Goal: Task Accomplishment & Management: Manage account settings

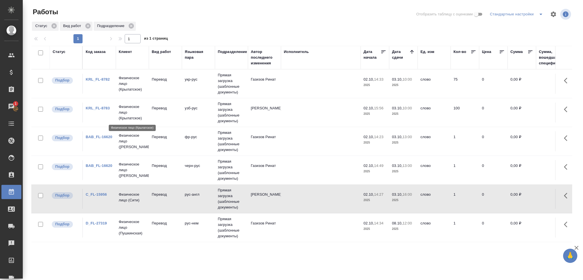
click at [138, 115] on p "Физическое лицо (Крылатское)" at bounding box center [132, 112] width 27 height 17
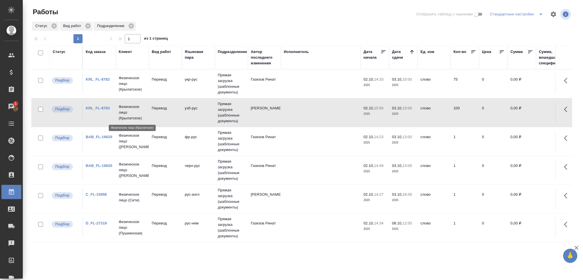
click at [138, 115] on p "Физическое лицо (Крылатское)" at bounding box center [132, 112] width 27 height 17
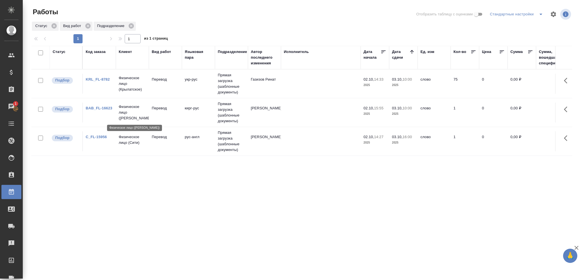
click at [130, 117] on p "Физическое лицо (Бабушкинская)" at bounding box center [132, 112] width 27 height 17
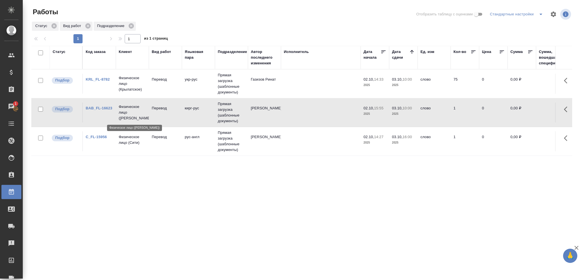
click at [130, 117] on p "Физическое лицо (Бабушкинская)" at bounding box center [132, 112] width 27 height 17
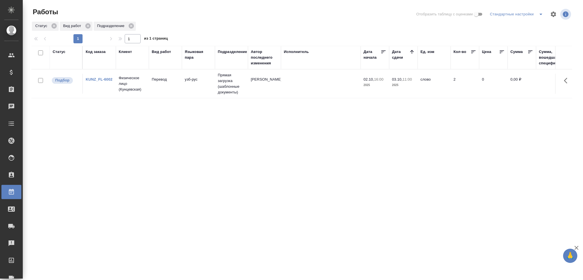
click at [210, 91] on td "узб-рус" at bounding box center [198, 84] width 33 height 20
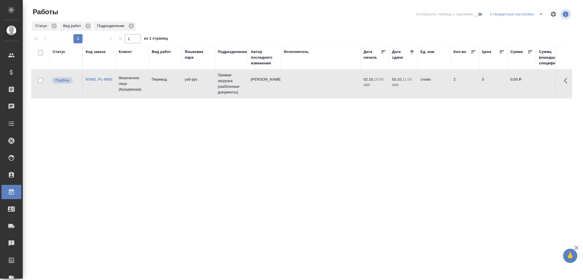
click at [210, 91] on td "узб-рус" at bounding box center [198, 84] width 33 height 20
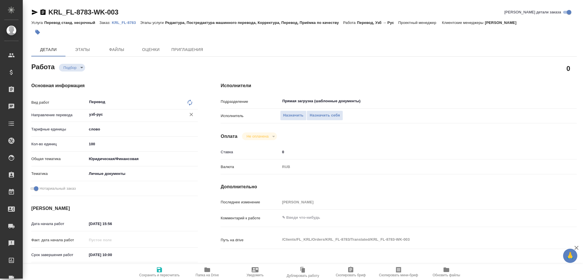
type textarea "x"
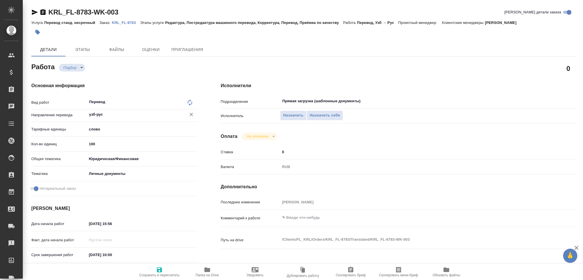
type textarea "x"
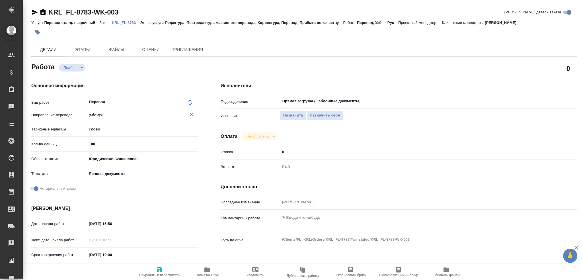
type textarea "x"
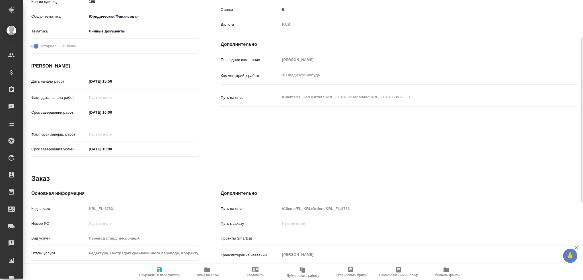
scroll to position [199, 0]
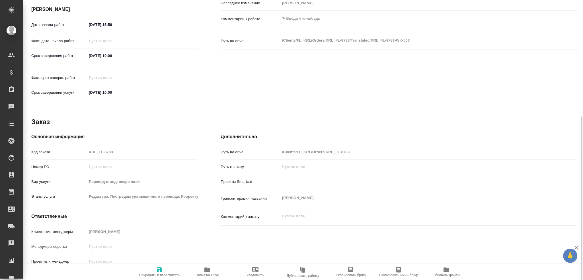
type textarea "x"
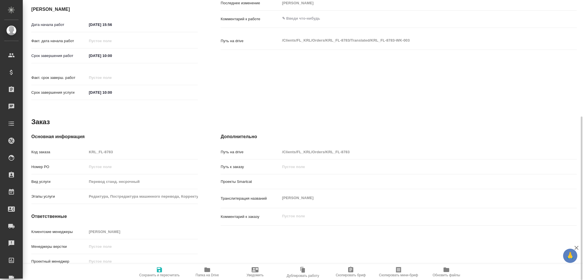
type textarea "x"
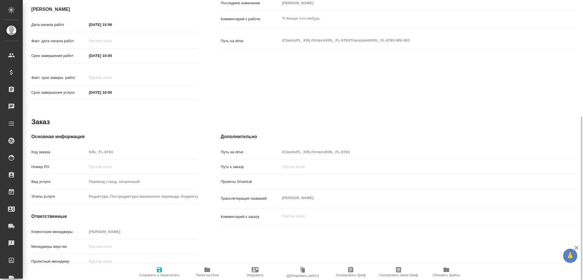
type textarea "x"
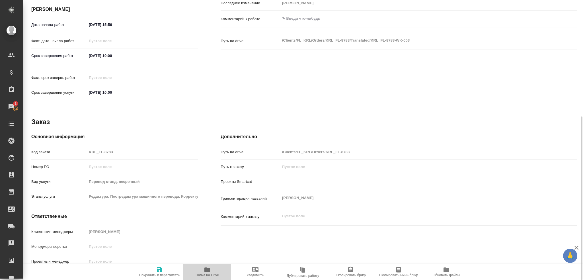
click at [208, 270] on icon "button" at bounding box center [207, 269] width 6 height 5
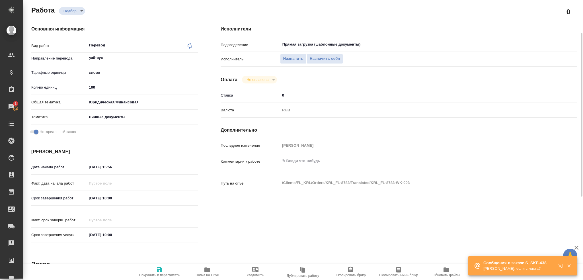
scroll to position [28, 0]
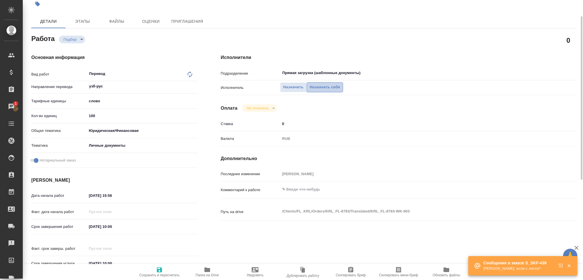
click at [324, 89] on span "Назначить себя" at bounding box center [325, 87] width 30 height 7
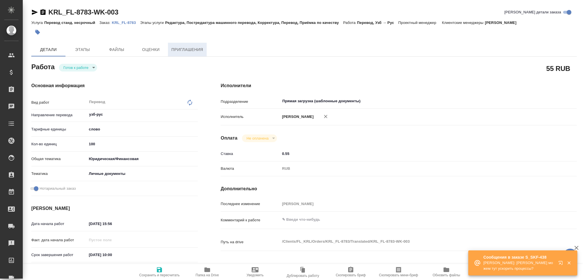
type textarea "x"
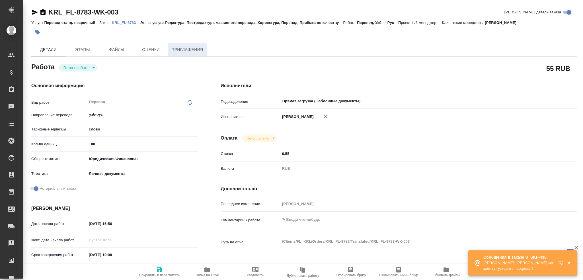
type textarea "x"
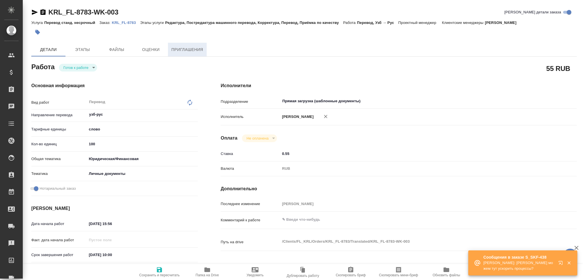
type textarea "x"
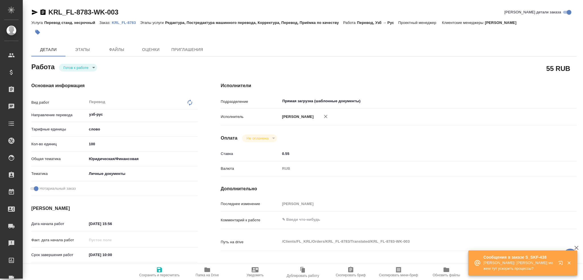
type textarea "x"
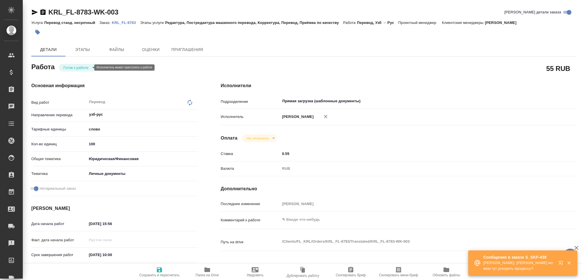
click at [69, 65] on body "🙏 .cls-1 fill:#fff; AWATERA Gusev Alexandr Клиенты Спецификации Заказы Чаты Tod…" at bounding box center [291, 140] width 583 height 280
type textarea "x"
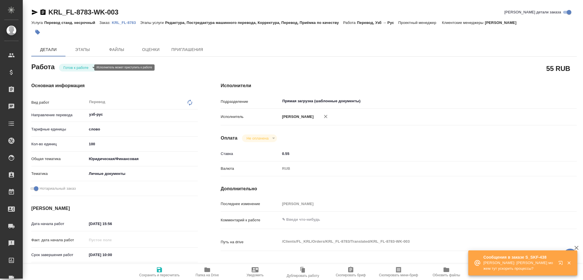
type textarea "x"
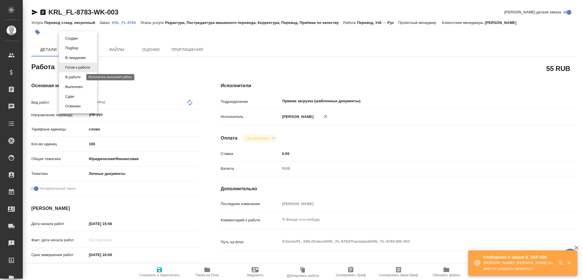
click at [69, 76] on button "В работе" at bounding box center [73, 77] width 19 height 6
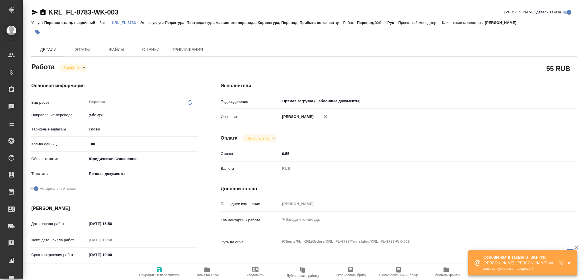
type textarea "x"
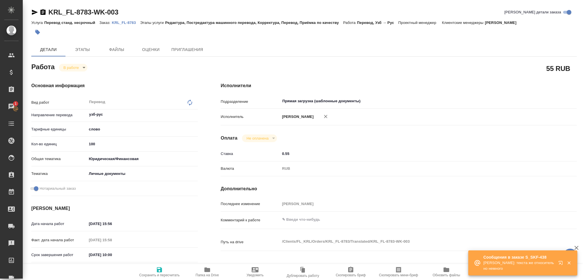
type textarea "x"
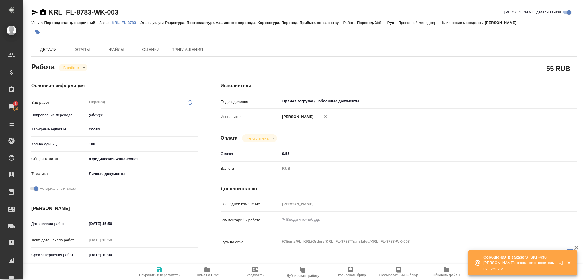
type textarea "x"
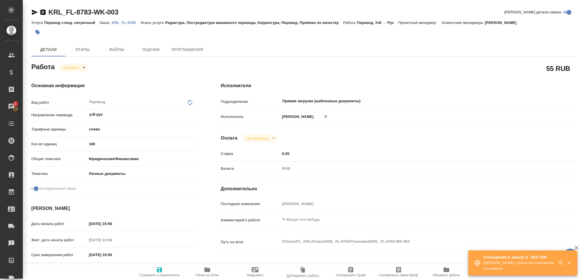
type textarea "x"
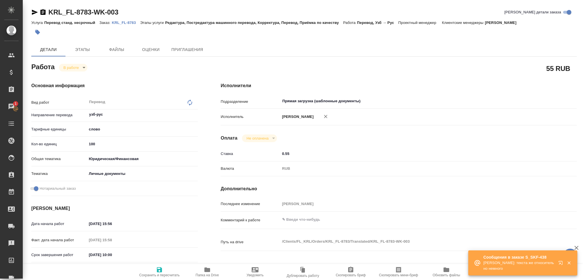
type textarea "x"
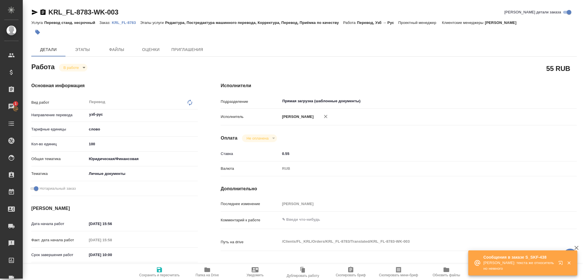
type textarea "x"
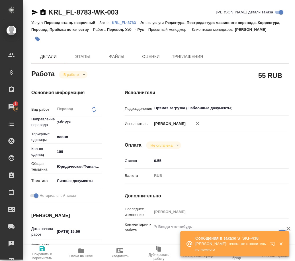
type textarea "x"
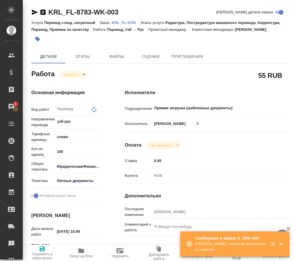
type textarea "x"
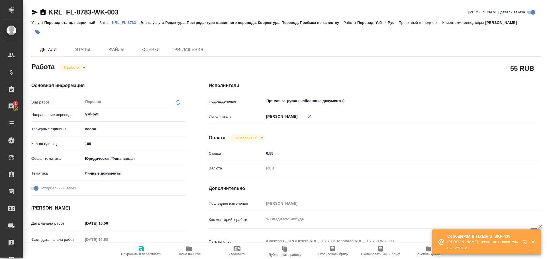
type textarea "x"
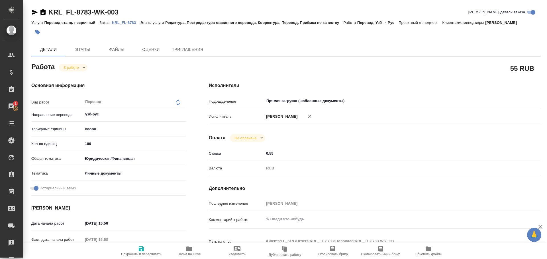
click at [188, 250] on icon "button" at bounding box center [189, 249] width 6 height 5
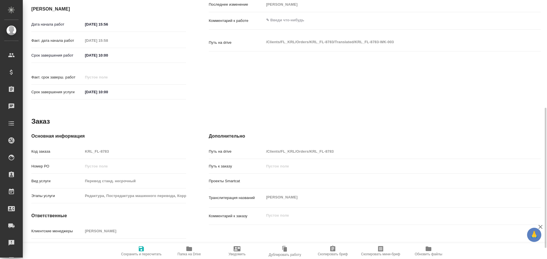
scroll to position [220, 0]
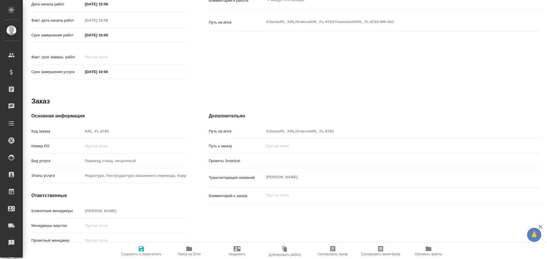
click at [184, 249] on span "Папка на Drive" at bounding box center [189, 251] width 41 height 11
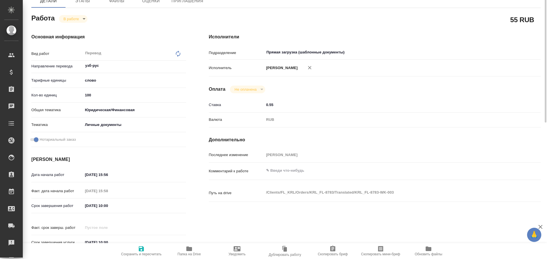
scroll to position [20, 0]
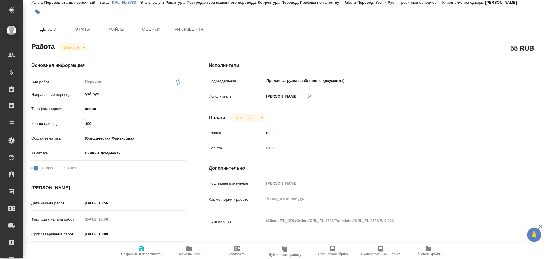
click at [87, 126] on input "100" at bounding box center [134, 124] width 103 height 8
click at [88, 123] on input "100" at bounding box center [134, 124] width 103 height 8
type textarea "x"
type input "1"
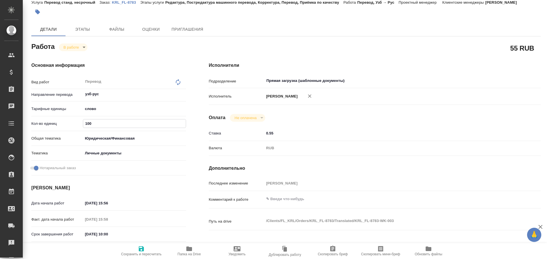
type textarea "x"
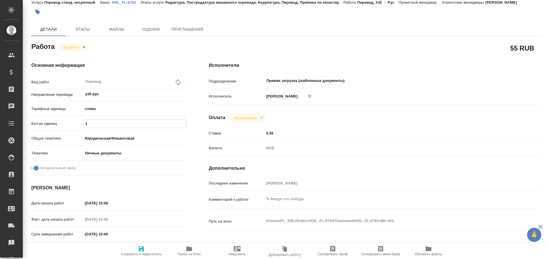
type input "12"
type textarea "x"
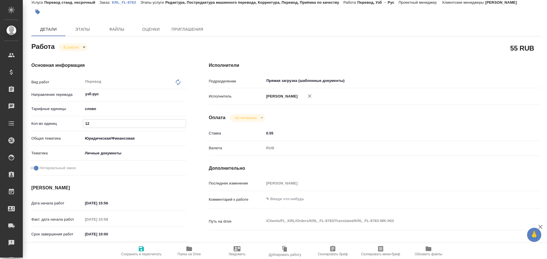
type textarea "x"
type input "125"
type textarea "x"
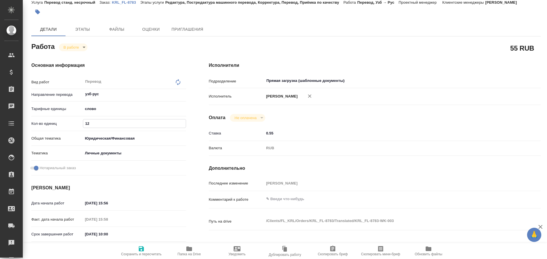
type textarea "x"
type input "125"
click at [138, 249] on span "Сохранить и пересчитать" at bounding box center [141, 251] width 41 height 11
type textarea "x"
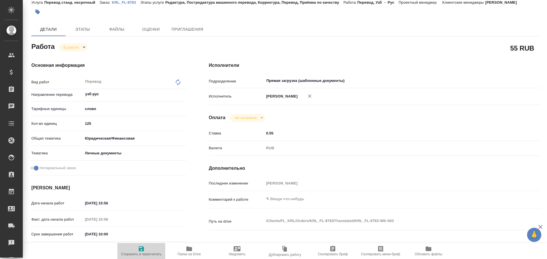
type textarea "x"
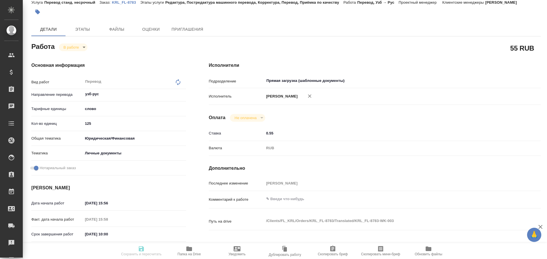
type textarea "x"
type input "inProgress"
type textarea "Перевод"
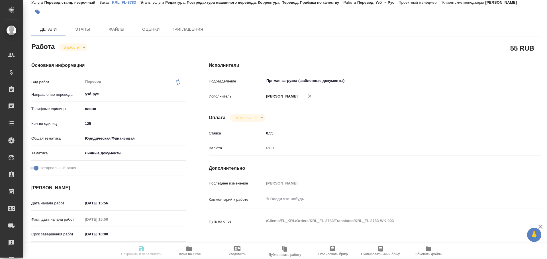
type textarea "x"
type input "узб-рус"
type input "5a8b1489cc6b4906c91bfd90"
type input "125"
type input "yr-fn"
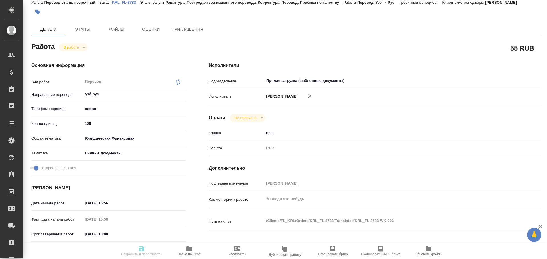
type input "5a8b8b956a9677013d343cfe"
checkbox input "true"
type input "02.10.2025 15:56"
type input "02.10.2025 15:58"
type input "03.10.2025 10:00"
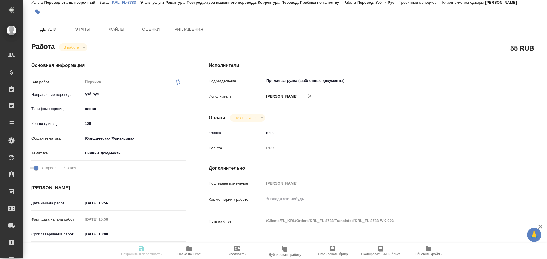
type input "03.10.2025 10:00"
type input "Прямая загрузка (шаблонные документы)"
type input "notPayed"
type input "0.55"
type input "RUB"
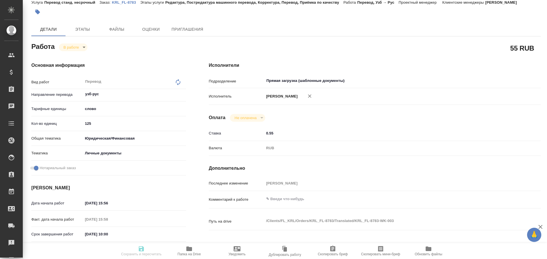
type input "[PERSON_NAME]"
type textarea "x"
type textarea "/Clients/FL_KRL/Orders/KRL_FL-8783/Translated/KRL_FL-8783-WK-003"
type textarea "x"
type input "KRL_FL-8783"
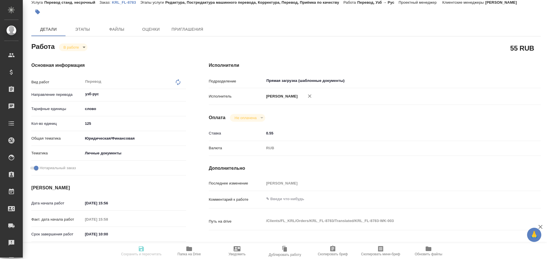
type input "Перевод станд. несрочный"
type input "Редактура, Постредактура машинного перевода, Корректура, Перевод, Приёмка по ка…"
type input "Касымов Тимур"
type input "/Clients/FL_KRL/Orders/KRL_FL-8783"
type textarea "МАТКАРИМОВ НОДИРЖОН АБДУМУМИНОВИЧ"
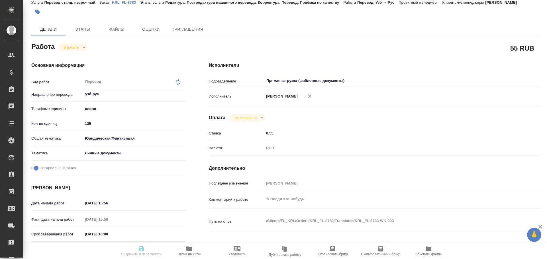
type textarea "x"
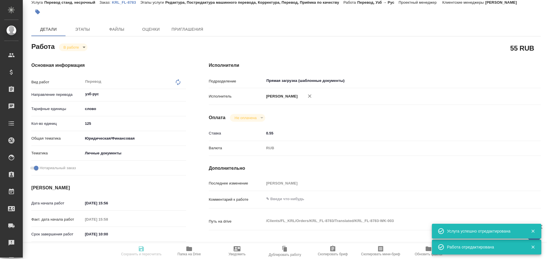
type textarea "x"
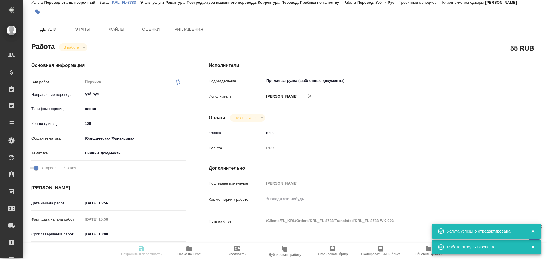
type textarea "x"
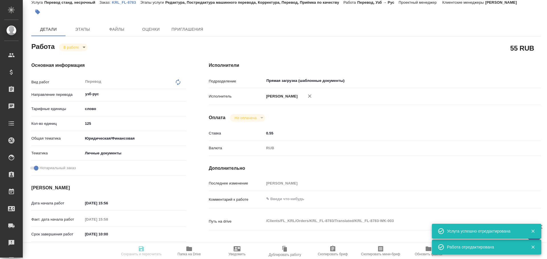
type textarea "x"
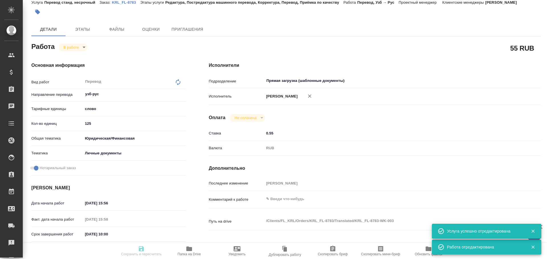
type textarea "x"
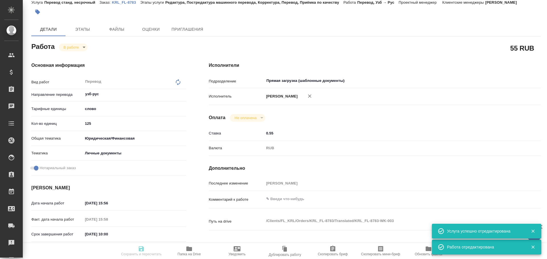
type textarea "x"
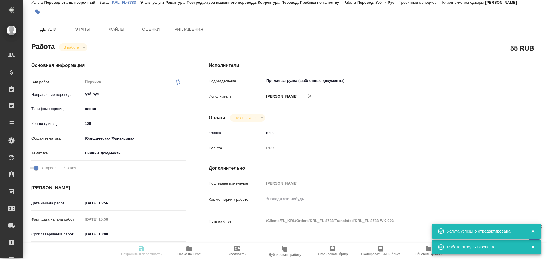
type input "inProgress"
type textarea "Перевод"
type textarea "x"
type input "узб-рус"
type input "5a8b1489cc6b4906c91bfd90"
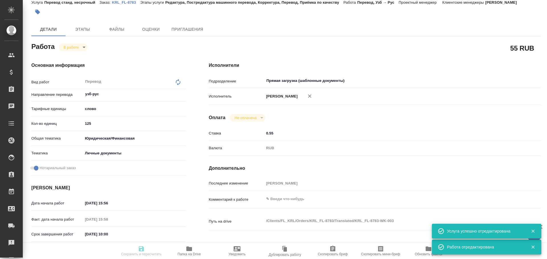
type input "125"
type input "yr-fn"
type input "5a8b8b956a9677013d343cfe"
checkbox input "true"
type input "02.10.2025 15:56"
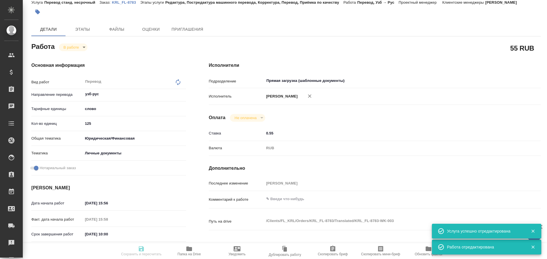
type input "02.10.2025 15:58"
type input "03.10.2025 10:00"
type input "Прямая загрузка (шаблонные документы)"
type input "notPayed"
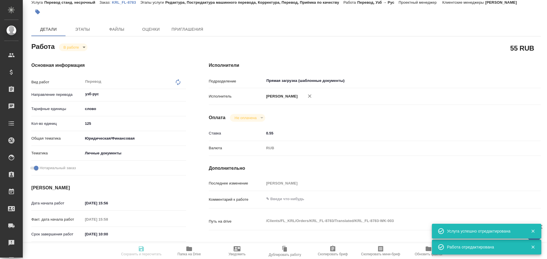
type input "0.55"
type input "RUB"
type input "[PERSON_NAME]"
type textarea "x"
type textarea "/Clients/FL_KRL/Orders/KRL_FL-8783/Translated/KRL_FL-8783-WK-003"
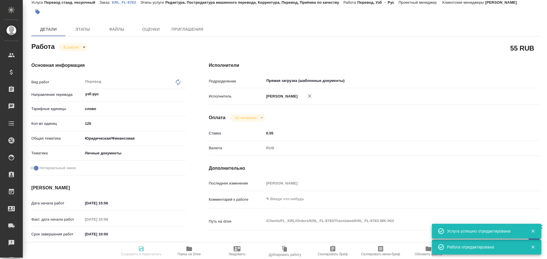
type textarea "x"
type input "KRL_FL-8783"
type input "Перевод станд. несрочный"
type input "Редактура, Постредактура машинного перевода, Корректура, Перевод, Приёмка по ка…"
type input "Касымов Тимур"
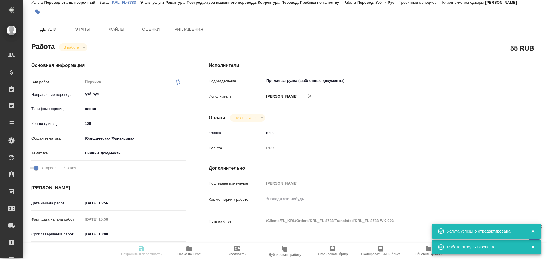
type input "/Clients/FL_KRL/Orders/KRL_FL-8783"
type textarea "МАТКАРИМОВ НОДИРЖОН АБДУМУМИНОВИЧ"
type textarea "x"
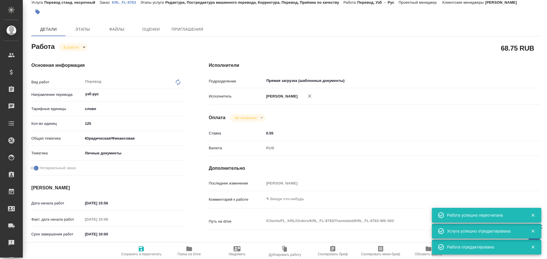
type textarea "x"
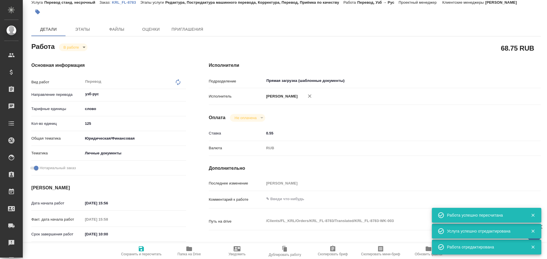
type textarea "x"
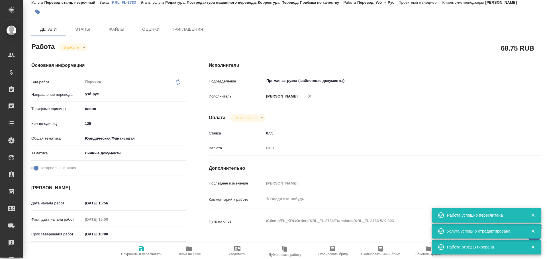
type textarea "x"
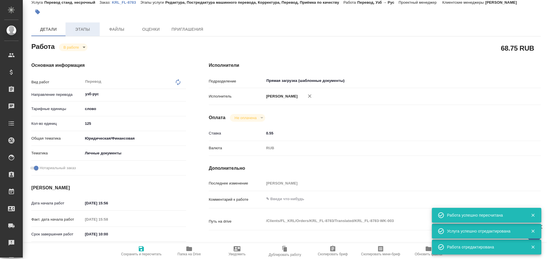
type textarea "x"
click at [70, 50] on body "🙏 .cls-1 fill:#fff; AWATERA Gusev Alexandr Клиенты Спецификации Заказы 0 Чаты T…" at bounding box center [273, 129] width 547 height 259
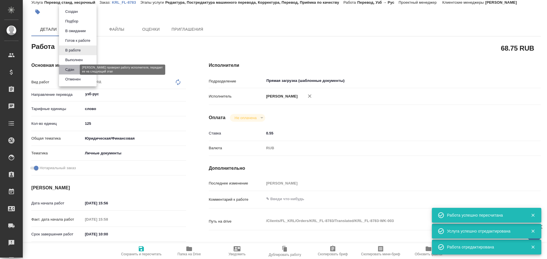
click at [69, 69] on button "Сдан" at bounding box center [70, 70] width 12 height 6
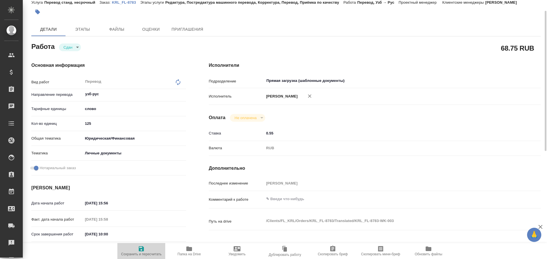
click at [136, 248] on span "Сохранить и пересчитать" at bounding box center [141, 251] width 41 height 11
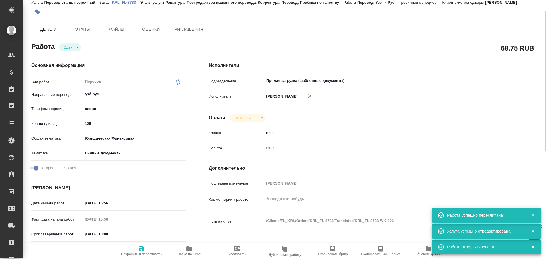
scroll to position [163, 0]
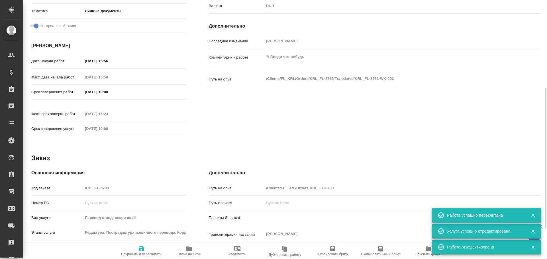
click at [69, 184] on div "Код заказа KRL_FL-8783" at bounding box center [108, 188] width 155 height 10
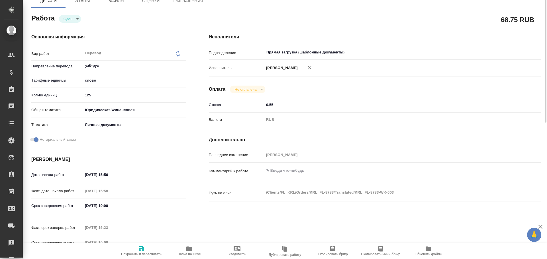
scroll to position [0, 0]
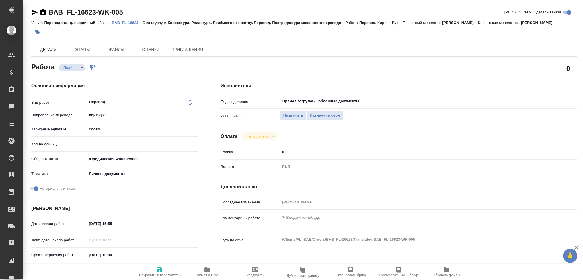
type textarea "x"
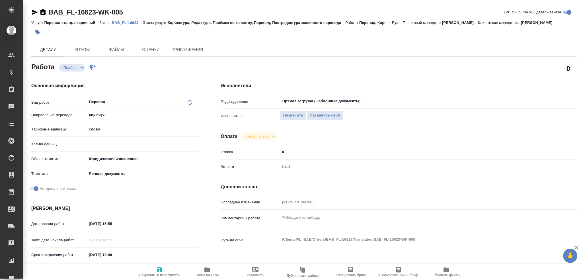
type textarea "x"
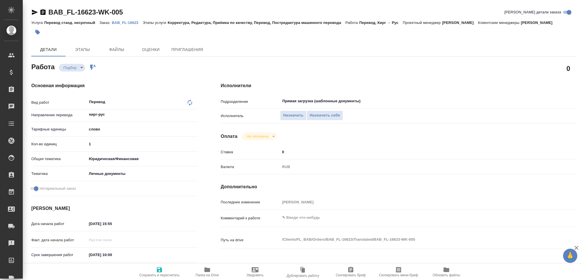
type textarea "x"
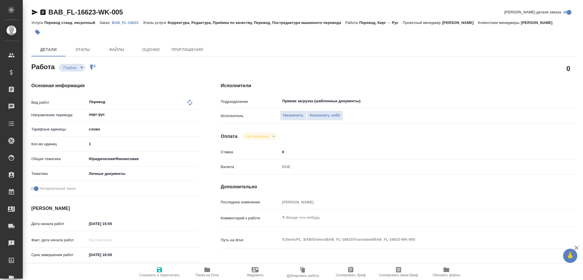
type textarea "x"
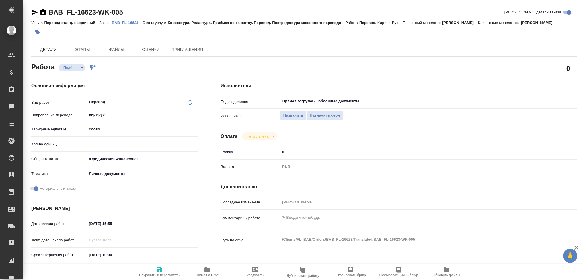
scroll to position [199, 0]
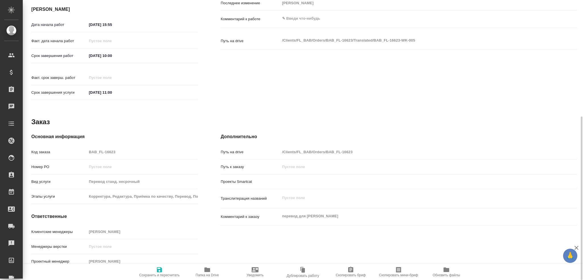
type textarea "x"
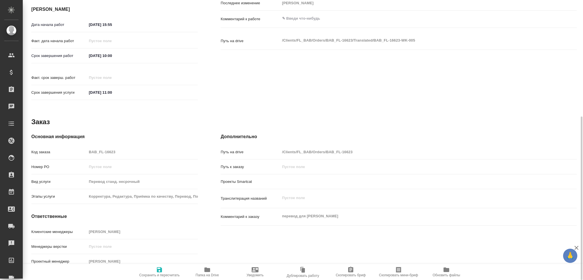
type textarea "x"
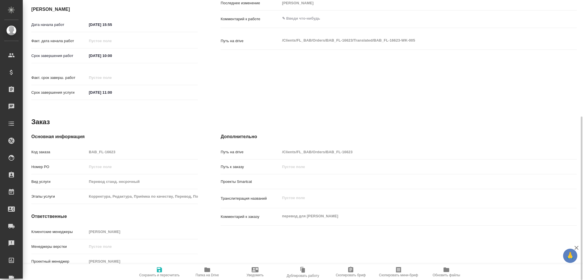
type textarea "x"
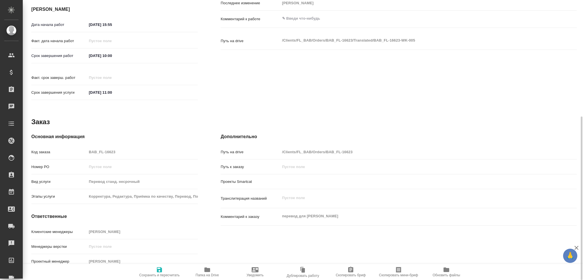
click at [208, 272] on icon "button" at bounding box center [207, 269] width 7 height 7
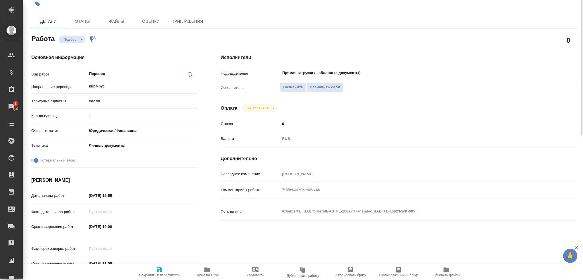
scroll to position [0, 0]
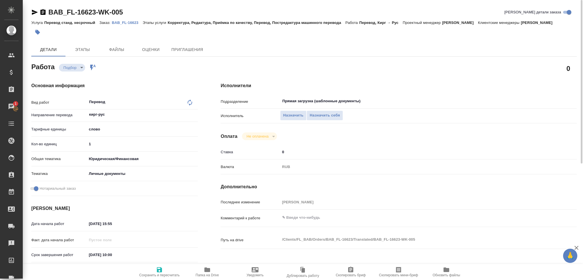
click at [99, 148] on input "1" at bounding box center [142, 144] width 111 height 8
type textarea "x"
type input "10"
type textarea "x"
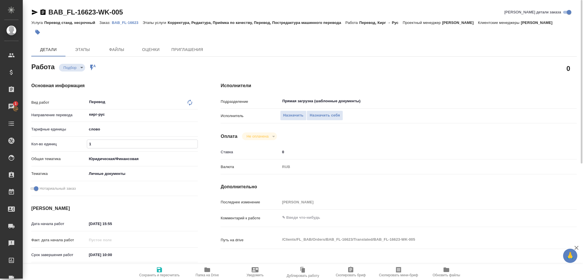
type textarea "x"
type input "100"
type textarea "x"
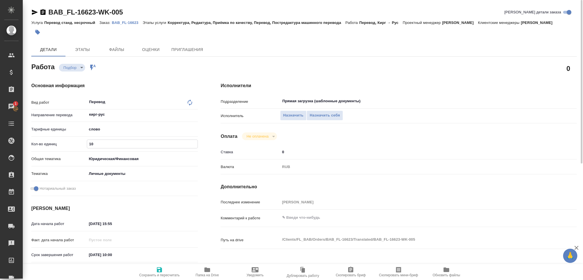
type textarea "x"
type input "100"
click at [157, 275] on span "Сохранить и пересчитать" at bounding box center [159, 275] width 40 height 4
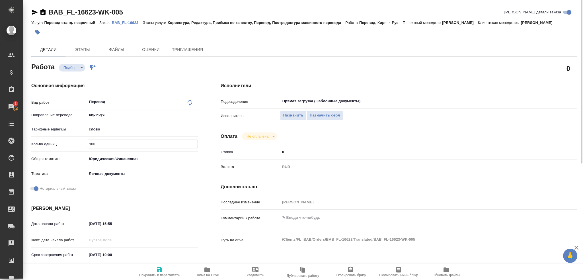
type textarea "x"
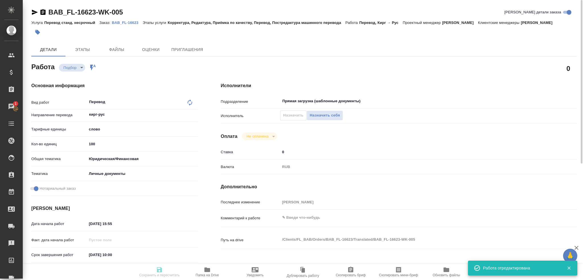
type textarea "x"
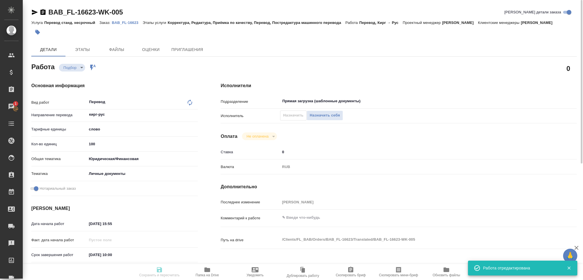
type input "recruiting"
type textarea "Перевод"
type textarea "x"
type input "кирг-рус"
type input "5a8b1489cc6b4906c91bfd90"
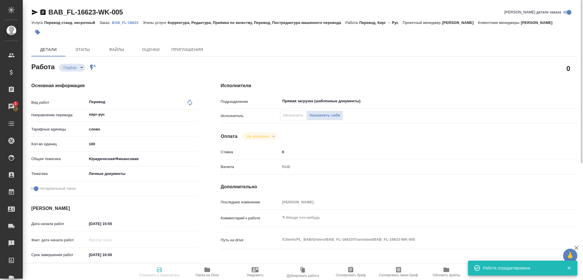
type input "100"
type input "yr-fn"
type input "5a8b8b956a9677013d343cfe"
checkbox input "true"
type input "02.10.2025 15:55"
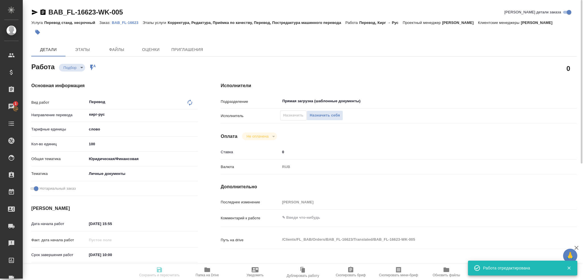
type input "03.10.2025 10:00"
type input "[DATE] 11:00"
type input "Прямая загрузка (шаблонные документы)"
type input "notPayed"
type input "0"
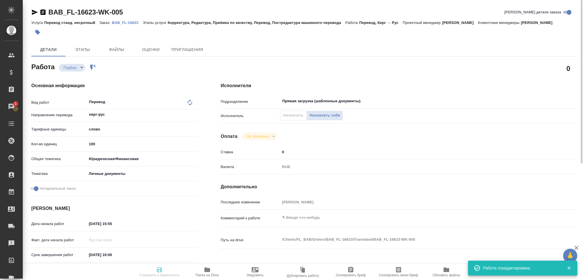
type input "RUB"
type input "[PERSON_NAME]"
type textarea "x"
type textarea "/Clients/FL_BAB/Orders/BAB_FL-16623/Translated/BAB_FL-16623-WK-005"
type textarea "x"
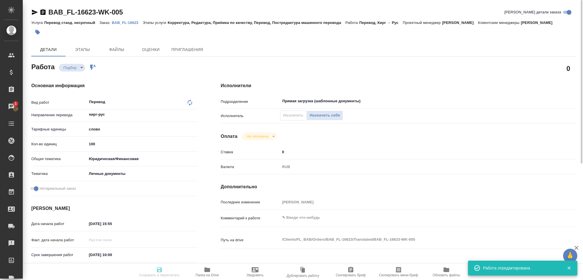
type input "BAB_FL-16623"
type input "Перевод станд. несрочный"
type input "Корректура, Редактура, Приёмка по качеству, Перевод, Постредактура машинного пе…"
type input "Соловкова Екатерина"
type input "/Clients/FL_BAB/Orders/BAB_FL-16623"
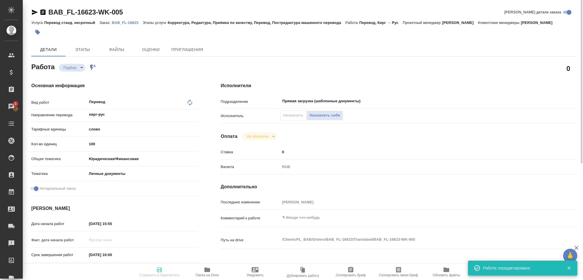
type textarea "x"
type textarea "перевод для сахарово"
type textarea "x"
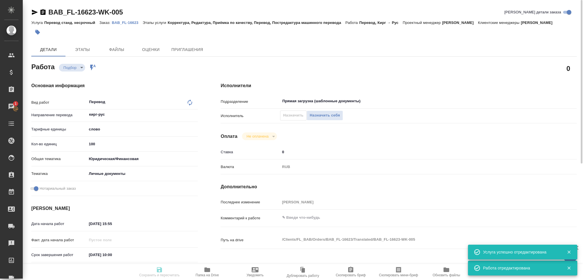
type textarea "x"
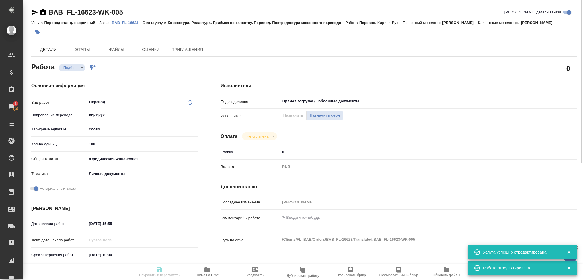
type textarea "x"
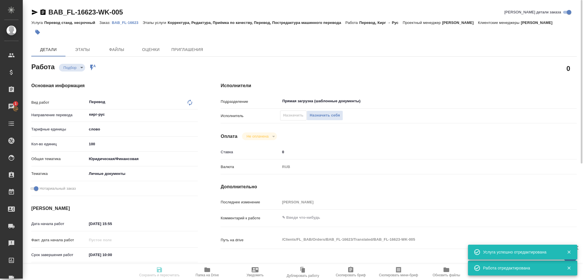
type textarea "x"
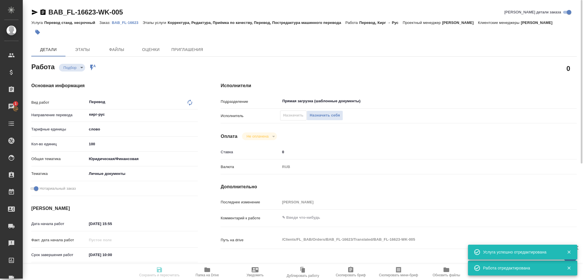
type textarea "x"
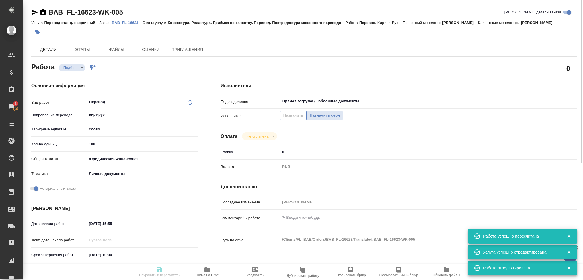
type input "recruiting"
type textarea "Перевод"
type textarea "x"
type input "кирг-рус"
type input "5a8b1489cc6b4906c91bfd90"
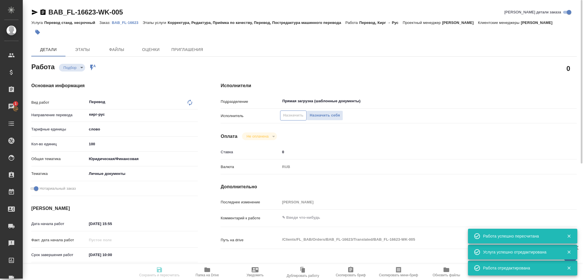
type input "100"
type input "yr-fn"
type input "5a8b8b956a9677013d343cfe"
checkbox input "true"
type input "02.10.2025 15:55"
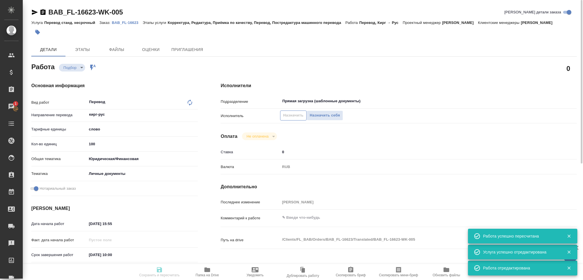
type input "03.10.2025 10:00"
type input "[DATE] 11:00"
type input "Прямая загрузка (шаблонные документы)"
type input "notPayed"
type input "0"
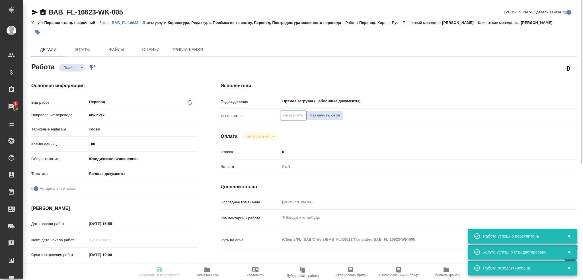
type input "RUB"
type input "[PERSON_NAME]"
type textarea "x"
type textarea "/Clients/FL_BAB/Orders/BAB_FL-16623/Translated/BAB_FL-16623-WK-005"
type textarea "x"
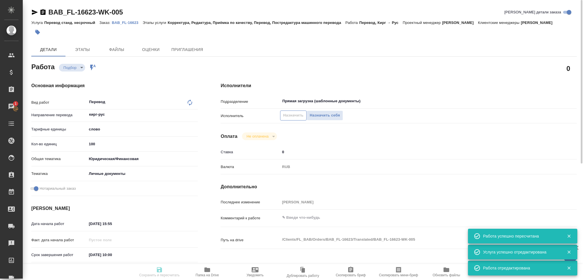
type input "BAB_FL-16623"
type input "Перевод станд. несрочный"
type input "Корректура, Редактура, Приёмка по качеству, Перевод, Постредактура машинного пе…"
type input "Соловкова Екатерина"
type input "/Clients/FL_BAB/Orders/BAB_FL-16623"
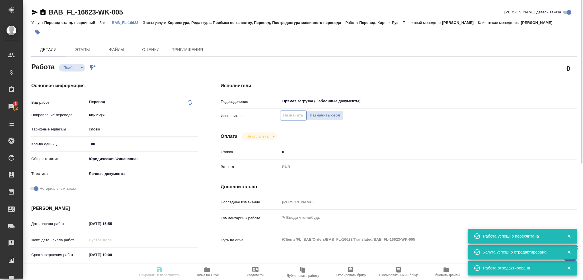
type textarea "x"
type textarea "перевод для сахарово"
type textarea "x"
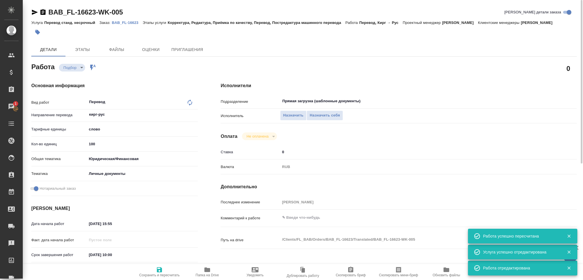
type textarea "x"
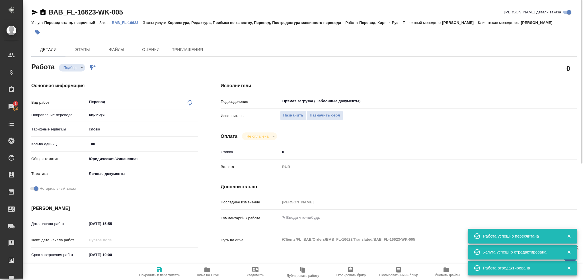
type textarea "x"
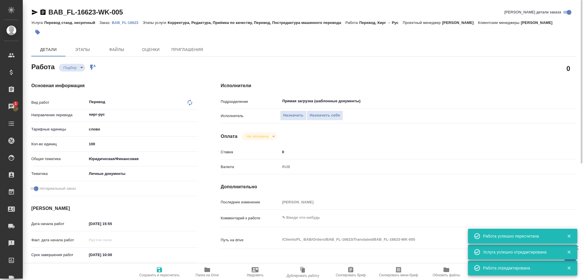
type textarea "x"
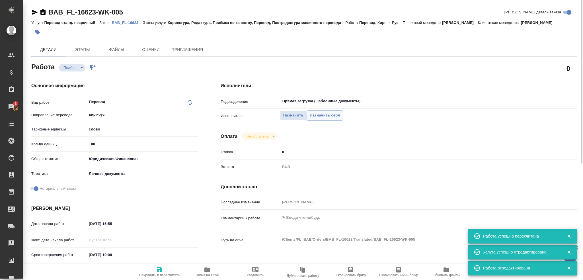
type textarea "x"
click at [320, 114] on span "Назначить себя" at bounding box center [325, 115] width 30 height 7
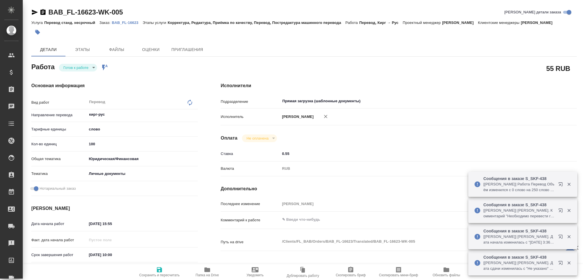
type textarea "x"
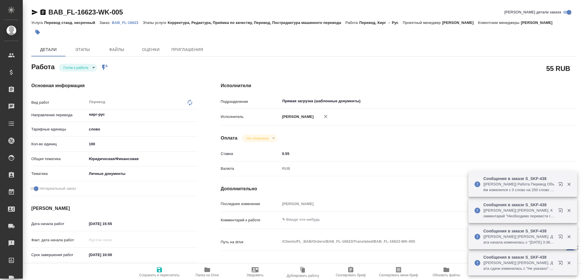
type textarea "x"
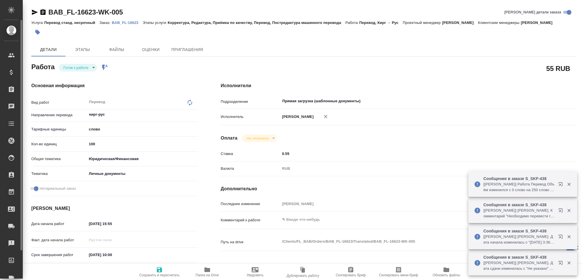
type textarea "x"
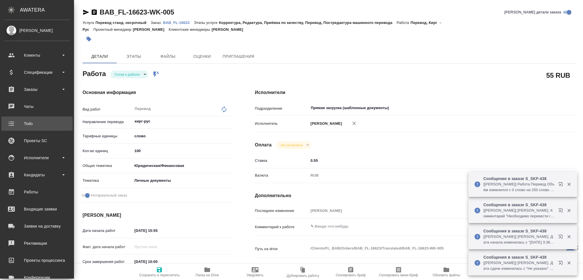
type textarea "x"
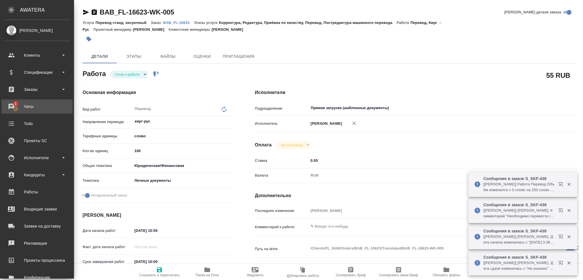
type textarea "x"
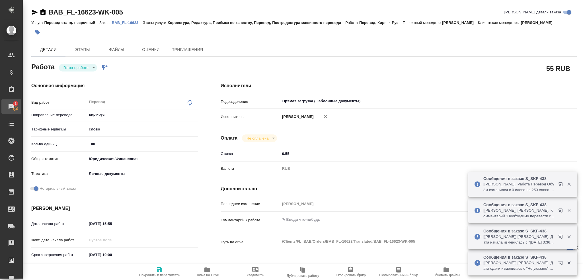
type textarea "x"
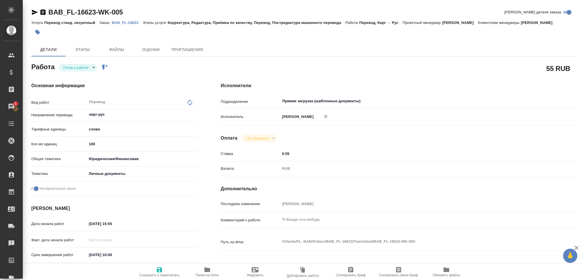
type textarea "x"
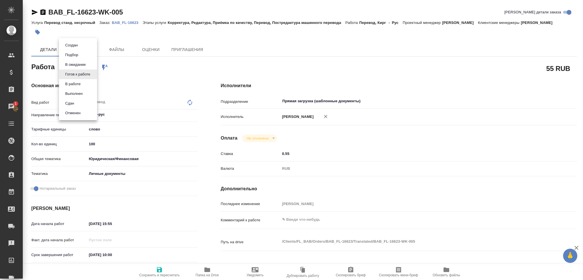
click at [70, 71] on body "🙏 .cls-1 fill:#fff; AWATERA Gusev Alexandr Клиенты Спецификации Заказы 1 Чаты T…" at bounding box center [291, 140] width 583 height 280
click at [70, 84] on button "В работе" at bounding box center [73, 84] width 19 height 6
type textarea "x"
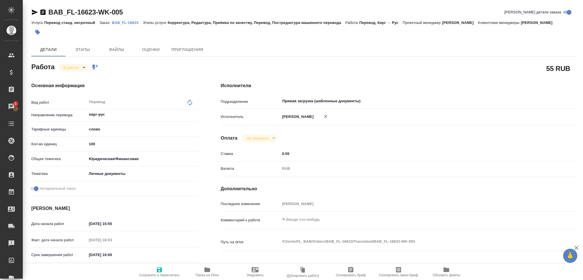
type textarea "x"
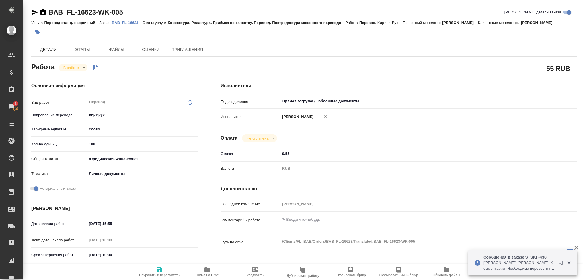
type textarea "x"
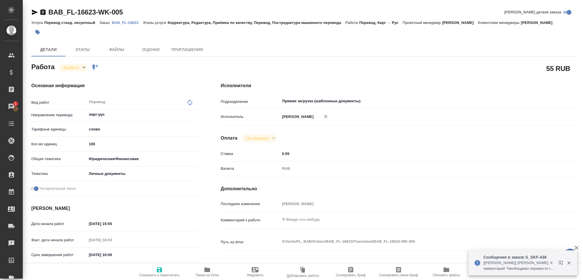
type textarea "x"
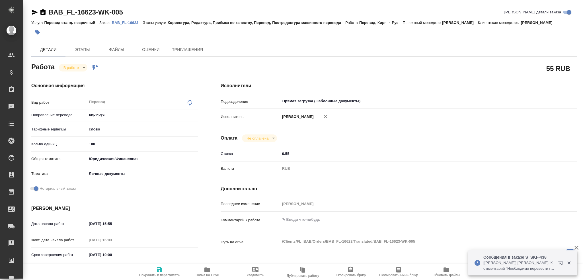
type textarea "x"
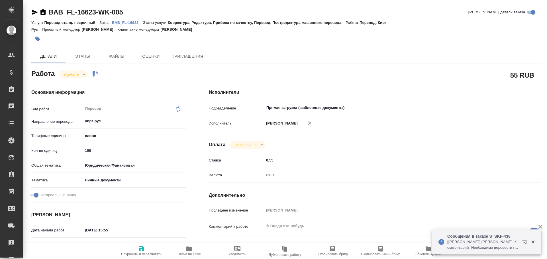
type textarea "x"
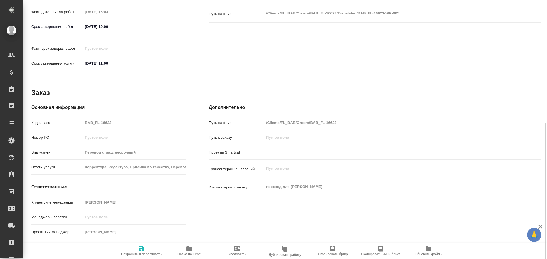
scroll to position [206, 0]
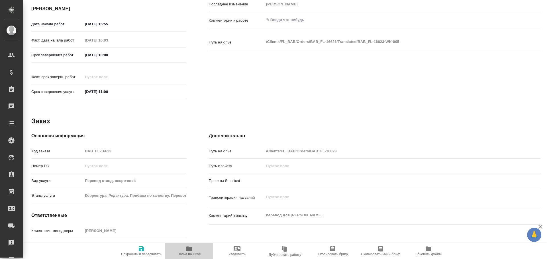
click at [191, 249] on icon "button" at bounding box center [189, 249] width 6 height 5
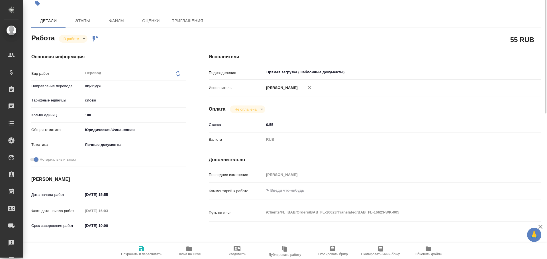
scroll to position [7, 0]
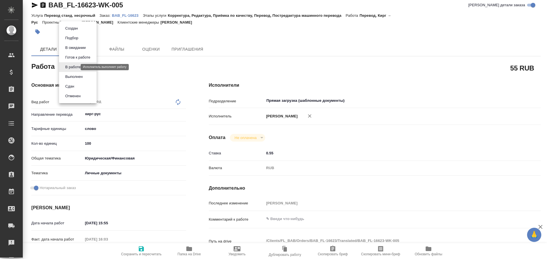
click at [75, 66] on body "🙏 .cls-1 fill:#fff; AWATERA Gusev Alexandr Клиенты Спецификации Заказы 0 Чаты T…" at bounding box center [273, 129] width 547 height 259
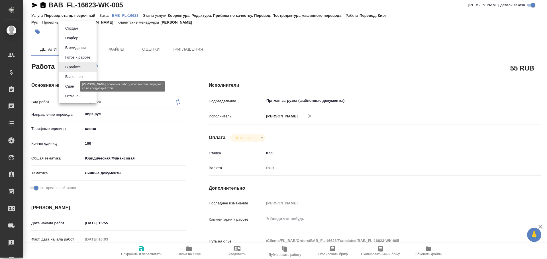
click at [68, 86] on button "Сдан" at bounding box center [70, 86] width 12 height 6
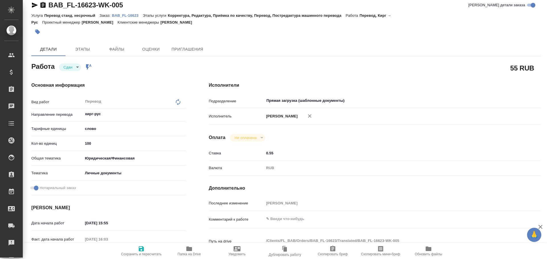
type textarea "x"
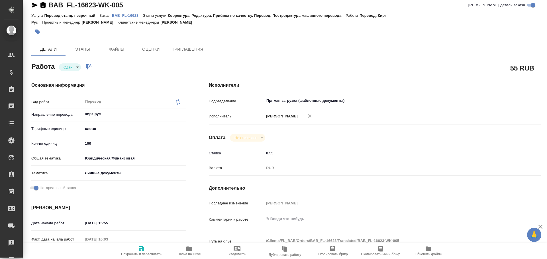
type textarea "x"
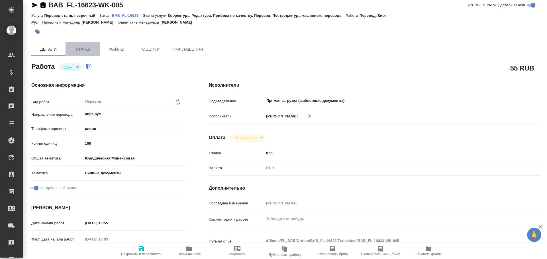
click at [85, 49] on span "Этапы" at bounding box center [82, 49] width 27 height 7
type textarea "x"
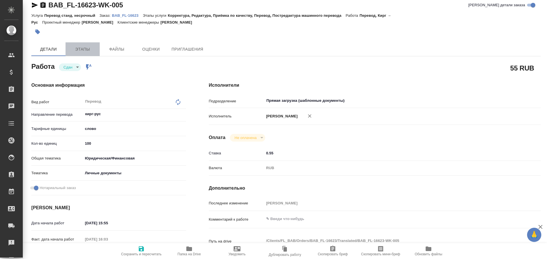
type textarea "x"
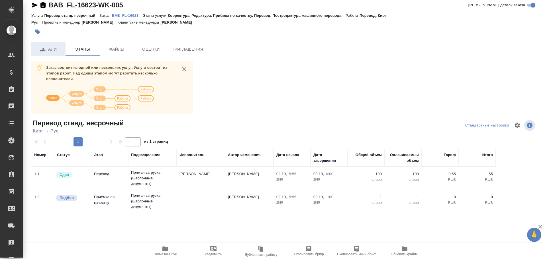
click at [51, 56] on button "Детали" at bounding box center [48, 49] width 34 height 14
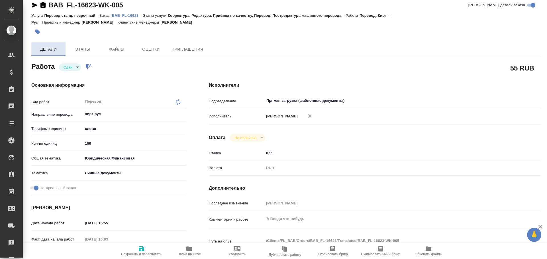
type textarea "x"
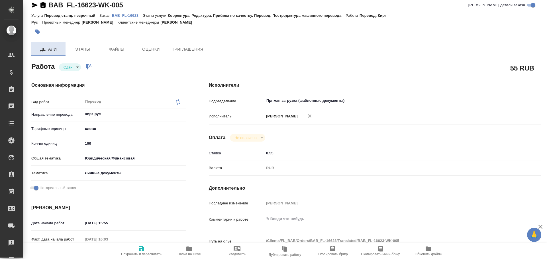
type textarea "x"
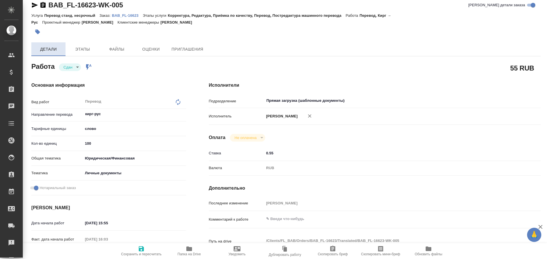
type textarea "x"
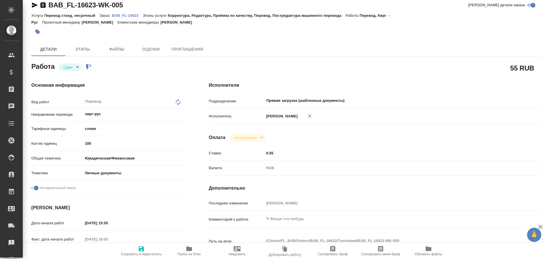
type textarea "x"
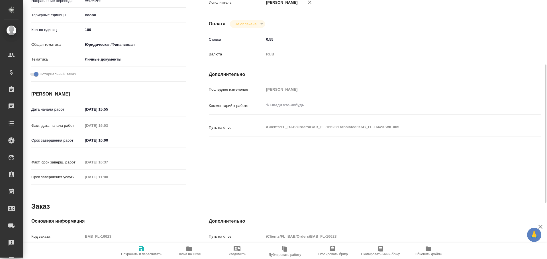
type textarea "x"
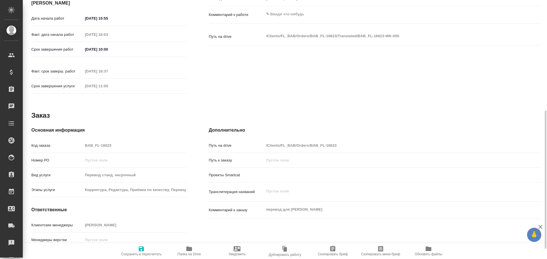
scroll to position [231, 0]
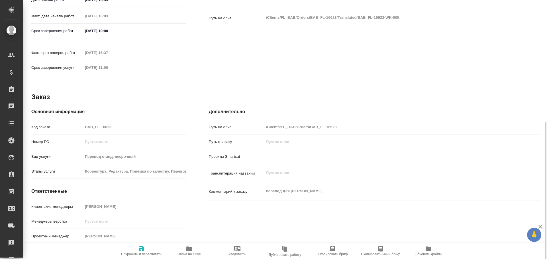
type textarea "x"
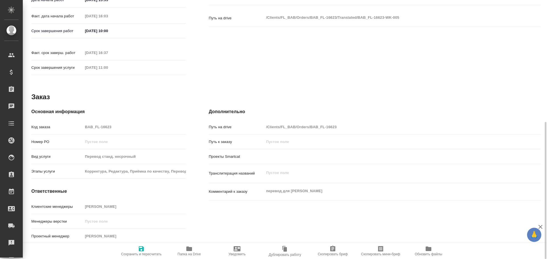
click at [74, 122] on div "Код заказа BAB_FL-16623" at bounding box center [108, 127] width 155 height 10
type textarea "x"
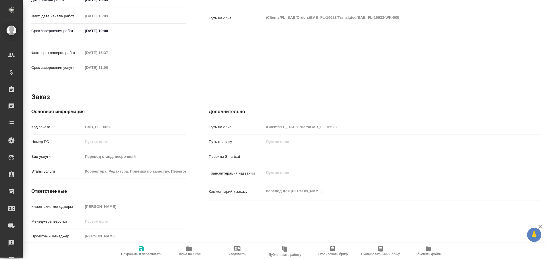
type textarea "x"
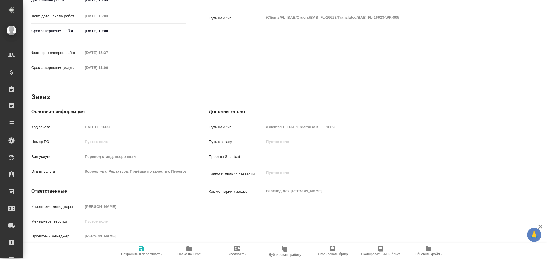
type textarea "x"
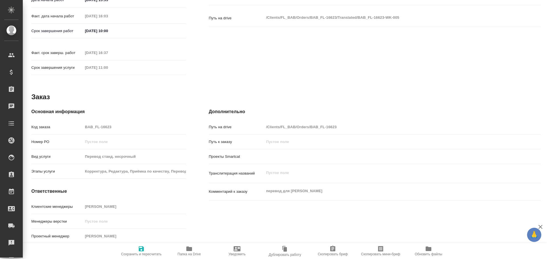
type textarea "x"
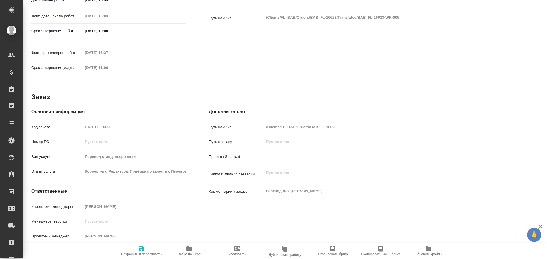
type textarea "x"
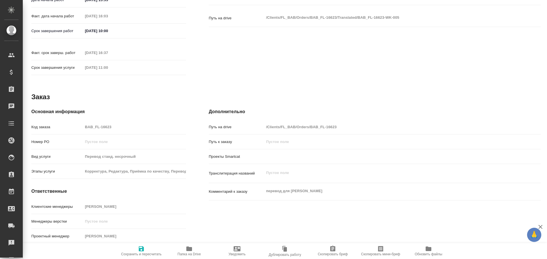
type textarea "x"
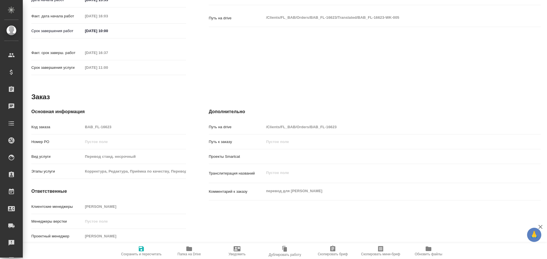
type textarea "x"
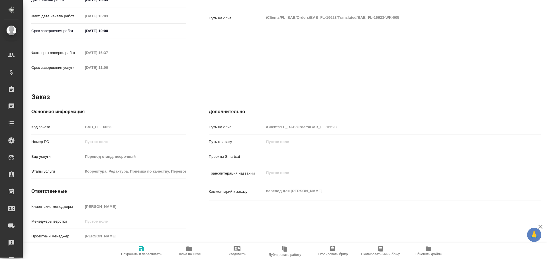
type textarea "x"
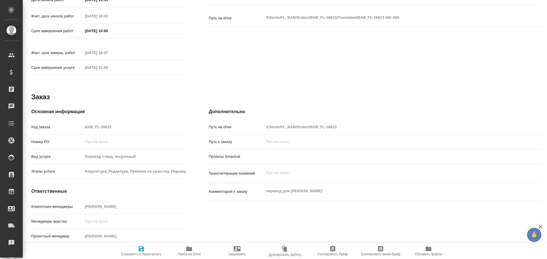
type textarea "x"
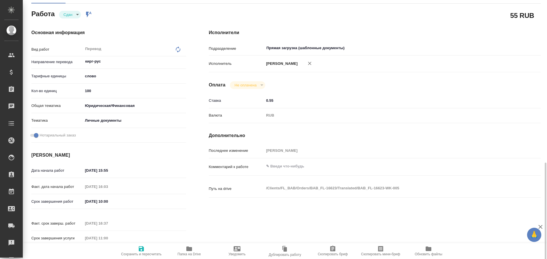
scroll to position [31, 0]
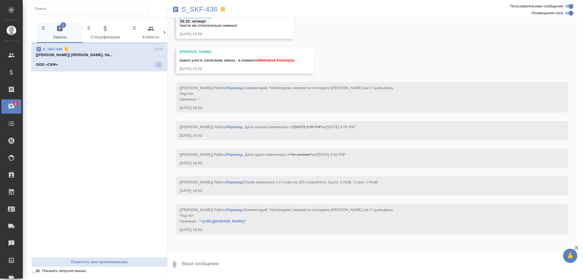
scroll to position [1187, 0]
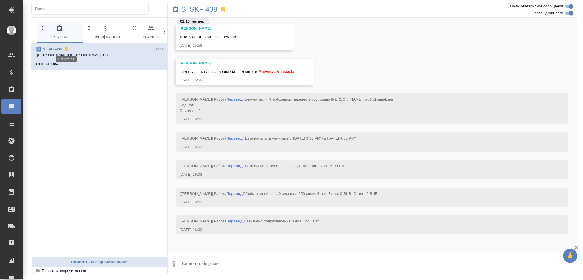
click at [65, 49] on icon at bounding box center [66, 49] width 3 height 4
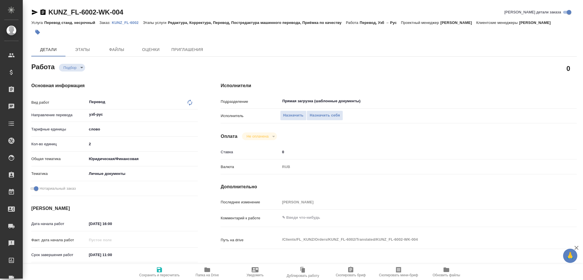
type textarea "x"
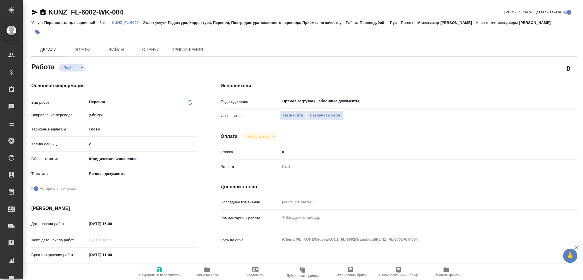
type textarea "x"
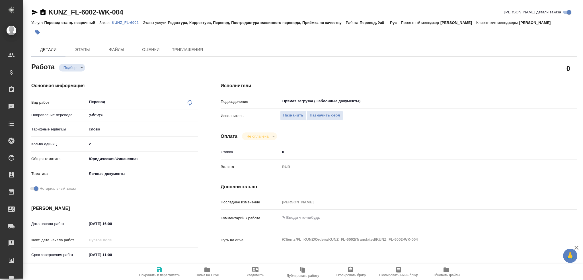
type textarea "x"
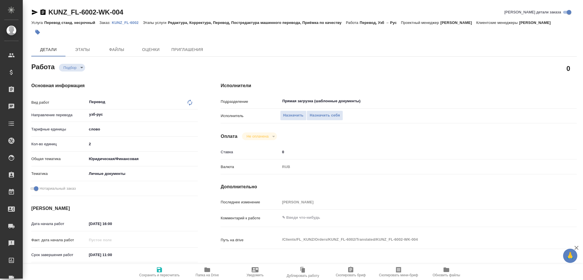
type textarea "x"
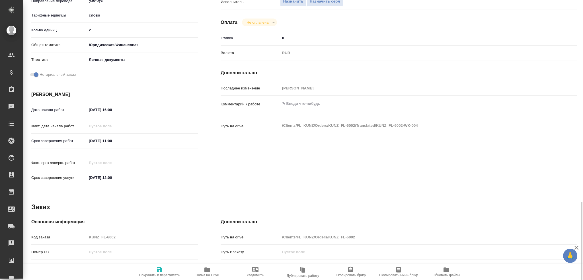
scroll to position [199, 0]
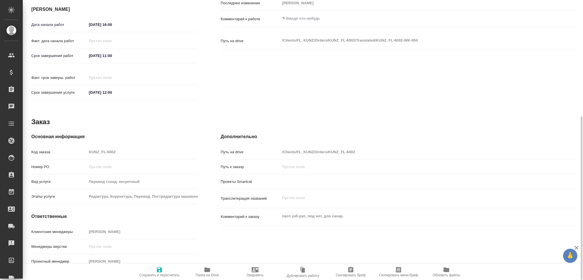
type textarea "x"
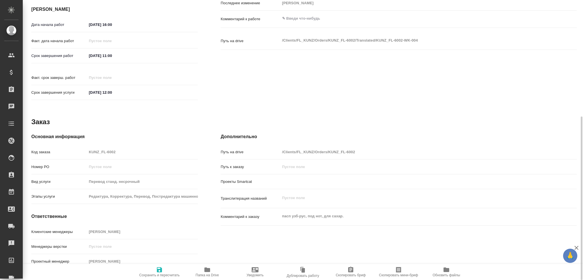
type textarea "x"
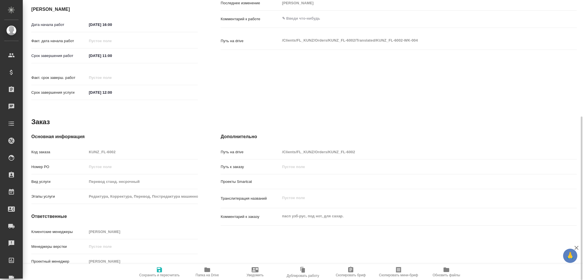
click at [212, 271] on span "Папка на Drive" at bounding box center [207, 271] width 41 height 11
type textarea "x"
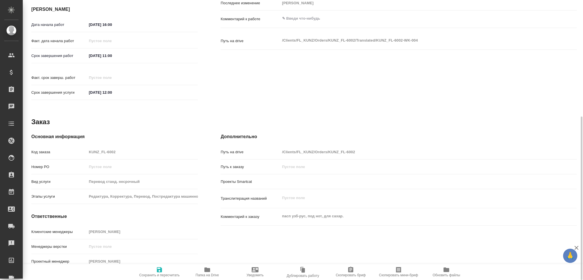
type textarea "x"
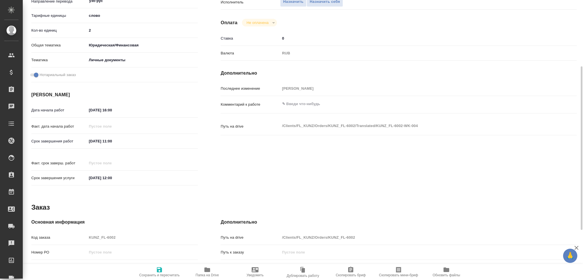
scroll to position [28, 0]
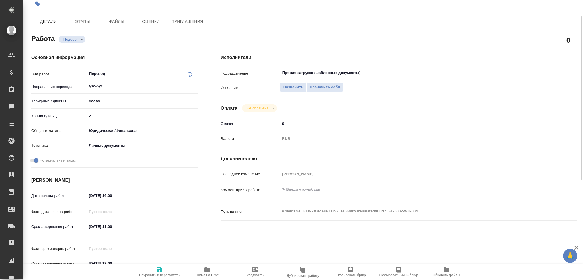
drag, startPoint x: 94, startPoint y: 114, endPoint x: 53, endPoint y: 112, distance: 40.5
click at [54, 112] on div "Кол-во единиц 2" at bounding box center [114, 116] width 167 height 10
type textarea "x"
type input "1"
type textarea "x"
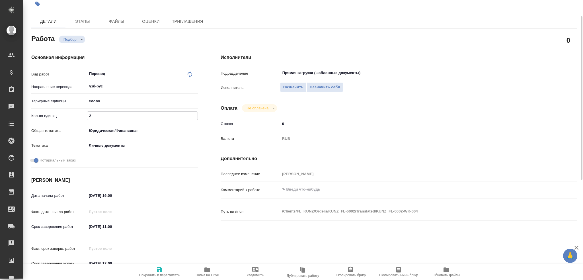
type textarea "x"
type input "10"
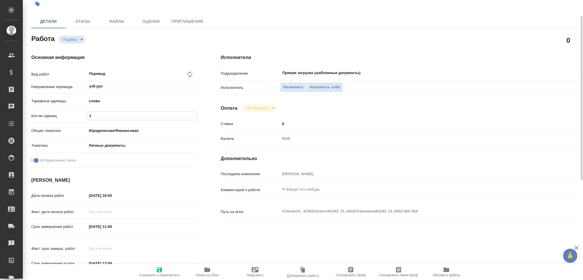
type textarea "x"
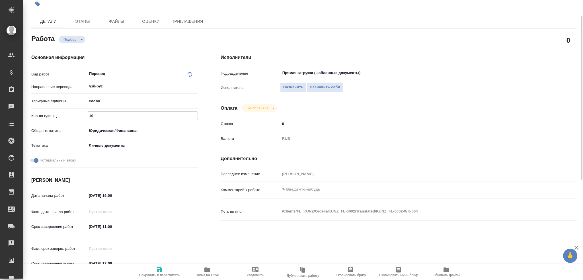
type input "100"
type textarea "x"
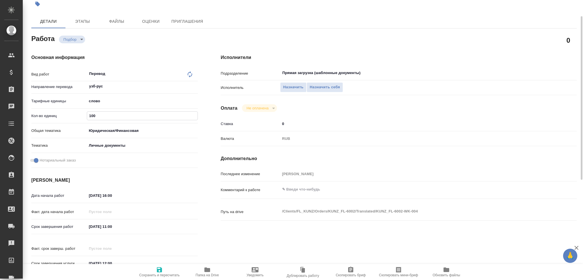
type input "100"
click at [161, 267] on icon "button" at bounding box center [159, 269] width 7 height 7
type textarea "x"
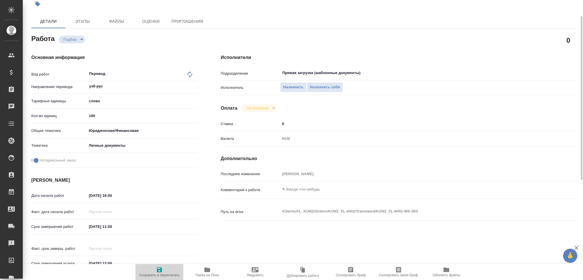
type textarea "x"
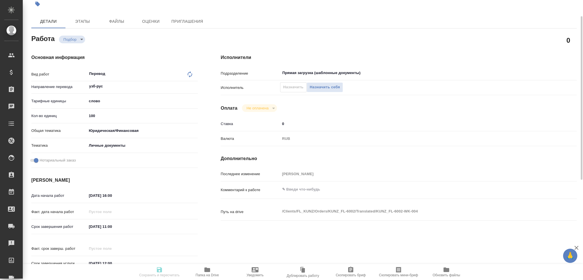
type textarea "x"
type input "recruiting"
type textarea "Перевод"
type textarea "x"
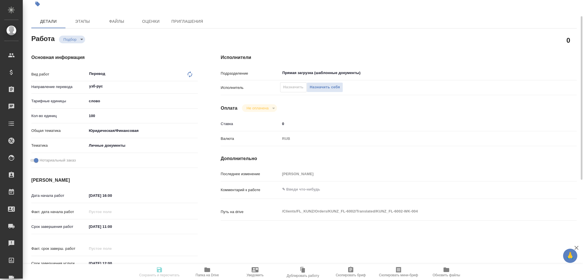
type input "узб-рус"
type input "5a8b1489cc6b4906c91bfd90"
type input "100"
type input "yr-fn"
type input "5a8b8b956a9677013d343cfe"
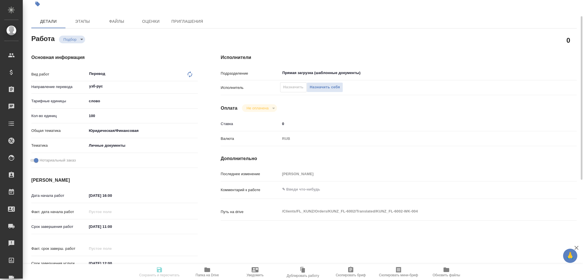
checkbox input "true"
type input "[DATE] 16:00"
type input "[DATE] 11:00"
type input "[DATE] 12:00"
type input "Прямая загрузка (шаблонные документы)"
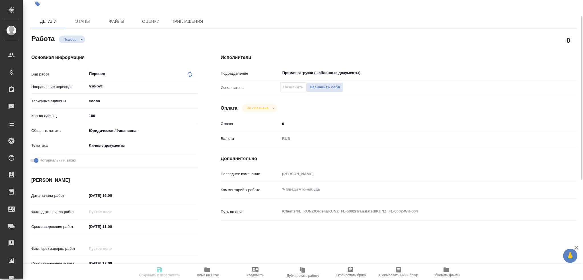
type input "notPayed"
type input "0"
type input "RUB"
type input "[PERSON_NAME]"
type textarea "x"
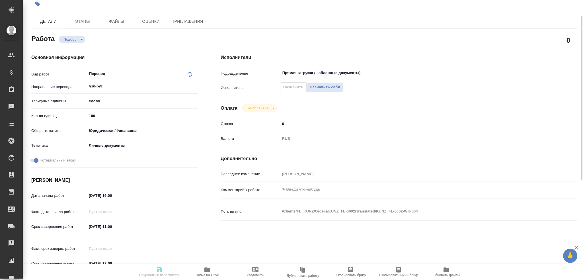
type textarea "/Clients/FL_KUNZ/Orders/KUNZ_FL-6002/Translated/KUNZ_FL-6002-WK-004"
type textarea "x"
type input "KUNZ_FL-6002"
type input "Перевод станд. несрочный"
type input "Редактура, Корректура, Перевод, Постредактура машинного перевода, Приёмка по ка…"
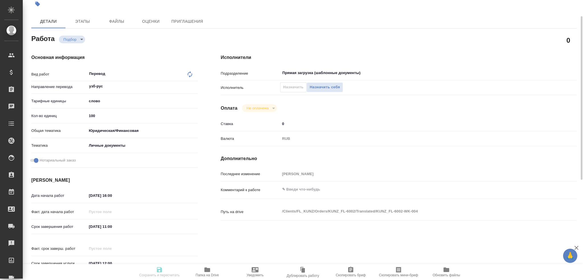
type input "Веселова Юлия"
type input "/Clients/FL_KUNZ/Orders/KUNZ_FL-6002"
type textarea "x"
type textarea "пасп узб-рус, под нот, для сахар."
type textarea "x"
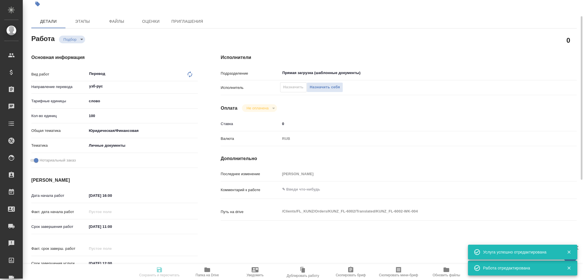
type textarea "x"
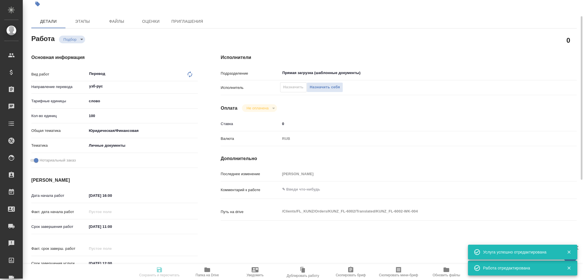
type textarea "x"
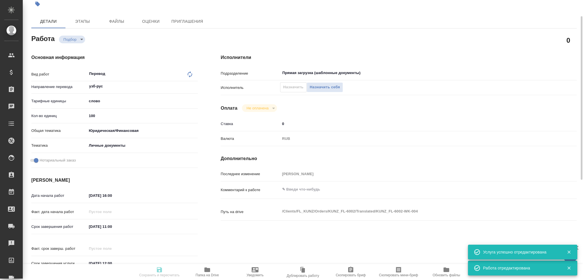
type textarea "x"
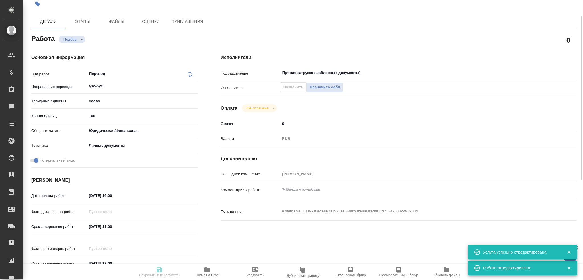
type textarea "x"
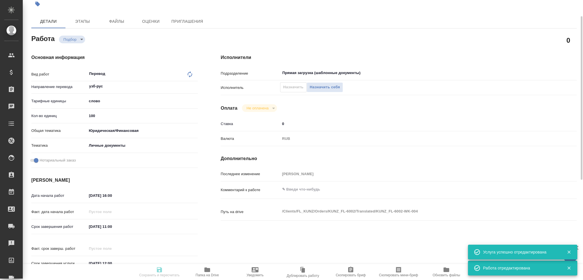
type textarea "x"
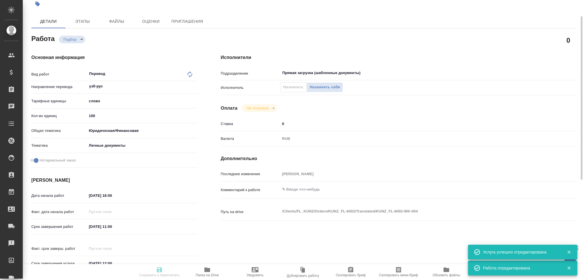
type input "recruiting"
type textarea "Перевод"
type textarea "x"
type input "узб-рус"
type input "5a8b1489cc6b4906c91bfd90"
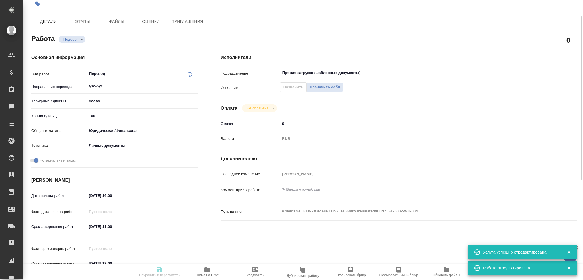
type input "100"
type input "yr-fn"
type input "5a8b8b956a9677013d343cfe"
checkbox input "true"
type input "02.10.2025 16:00"
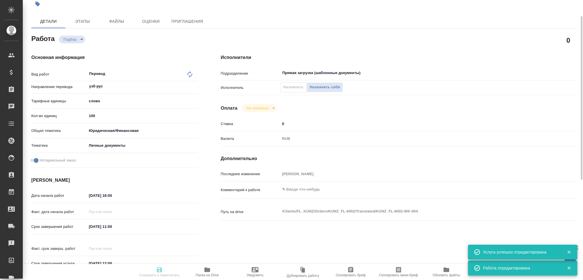
type input "03.10.2025 11:00"
type input "03.10.2025 12:00"
type input "Прямая загрузка (шаблонные документы)"
type input "notPayed"
type input "0"
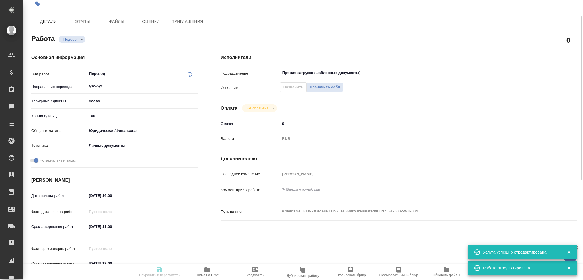
type input "RUB"
type input "Гусев Александр"
type textarea "x"
type textarea "/Clients/FL_KUNZ/Orders/KUNZ_FL-6002/Translated/KUNZ_FL-6002-WK-004"
type textarea "x"
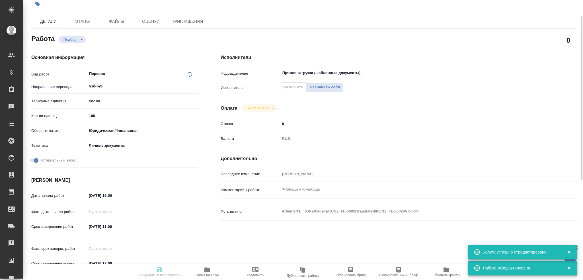
type input "KUNZ_FL-6002"
type input "Перевод станд. несрочный"
type input "Редактура, Корректура, Перевод, Постредактура машинного перевода, Приёмка по ка…"
type input "Веселова Юлия"
type input "/Clients/FL_KUNZ/Orders/KUNZ_FL-6002"
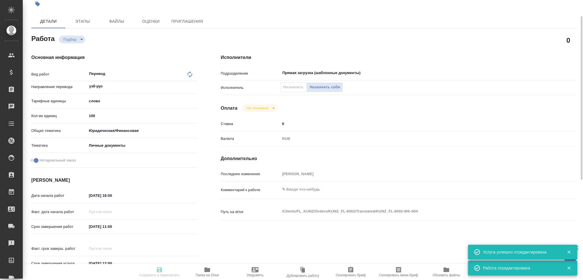
type textarea "x"
type textarea "пасп узб-рус, под нот, для сахар."
type textarea "x"
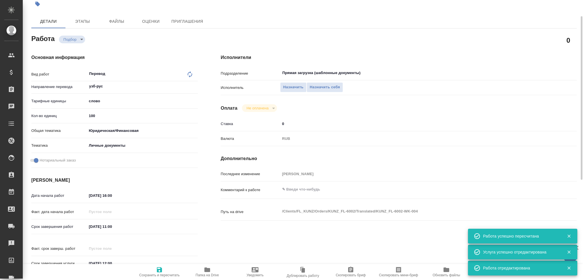
type textarea "x"
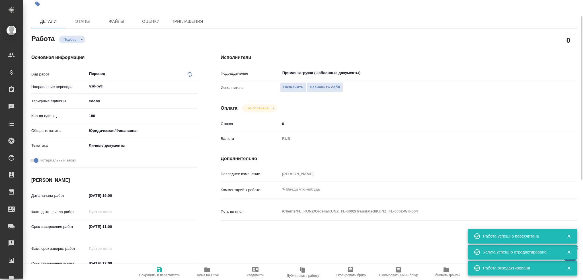
type textarea "x"
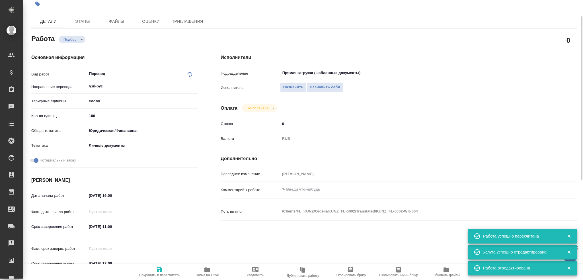
type textarea "x"
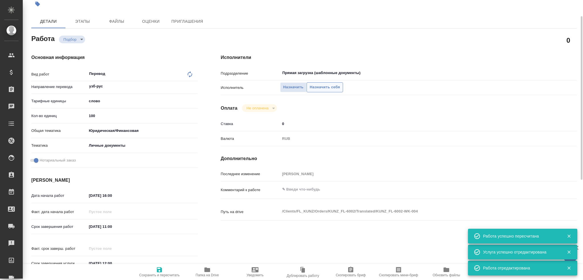
type textarea "x"
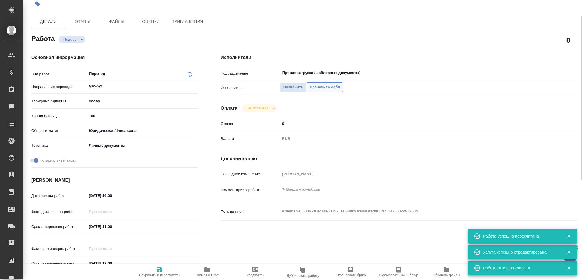
click at [325, 90] on span "Назначить себя" at bounding box center [325, 87] width 30 height 7
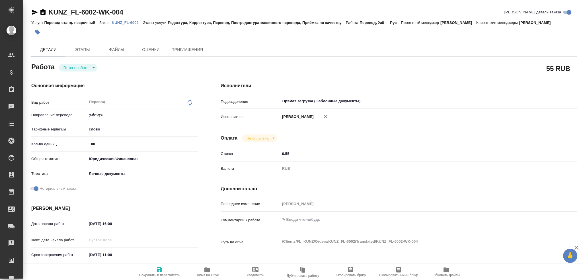
type textarea "x"
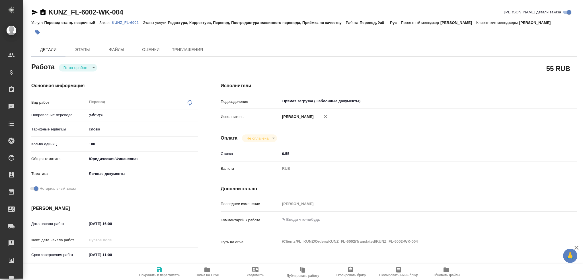
click at [75, 66] on body "🙏 .cls-1 fill:#fff; AWATERA [PERSON_NAME] Спецификации Заказы Чаты Todo Проекты…" at bounding box center [291, 140] width 583 height 280
type textarea "x"
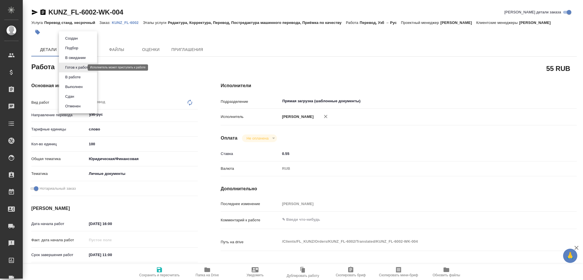
type textarea "x"
click at [69, 77] on button "В работе" at bounding box center [73, 77] width 19 height 6
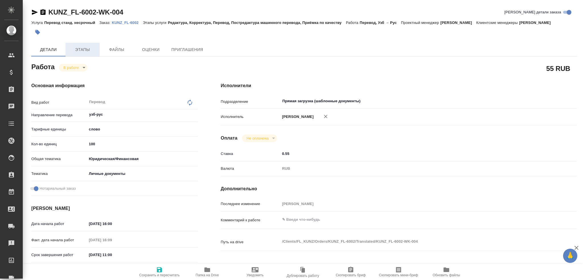
type textarea "x"
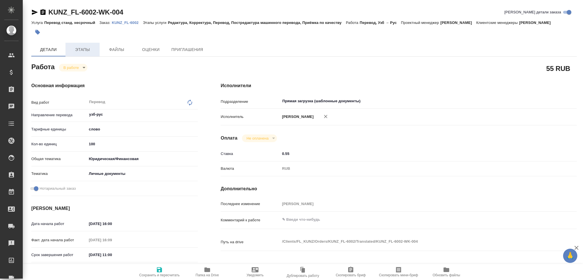
type textarea "x"
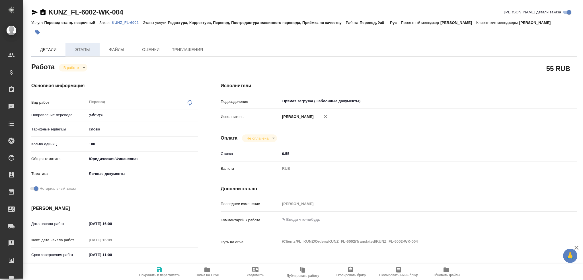
type textarea "x"
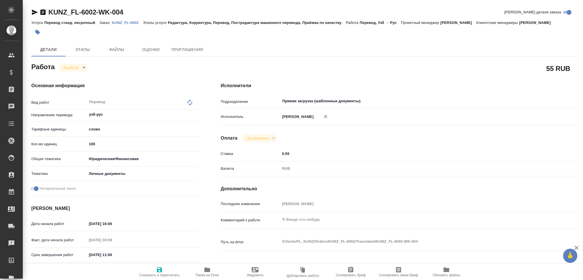
type textarea "x"
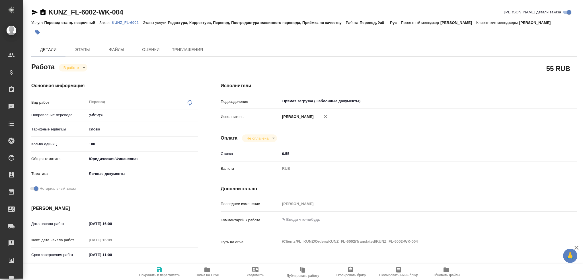
type textarea "x"
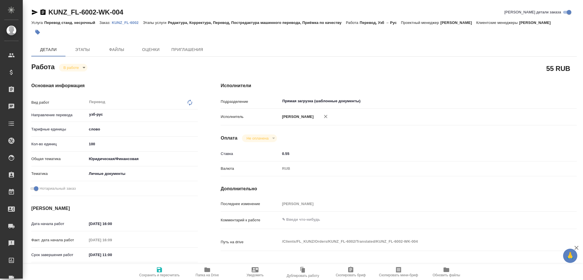
type textarea "x"
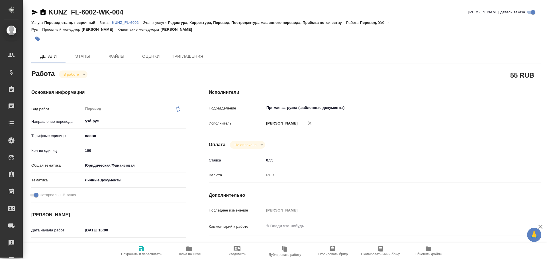
type textarea "x"
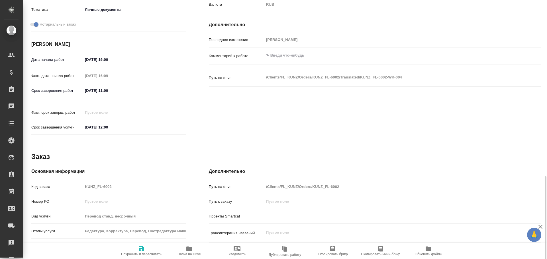
scroll to position [226, 0]
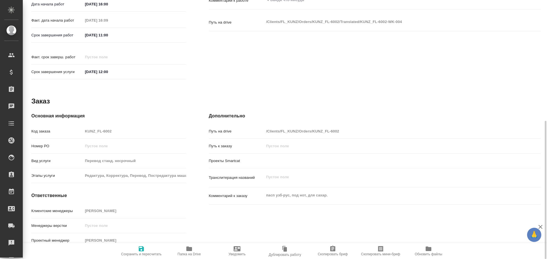
click at [195, 247] on span "Папка на Drive" at bounding box center [189, 251] width 41 height 11
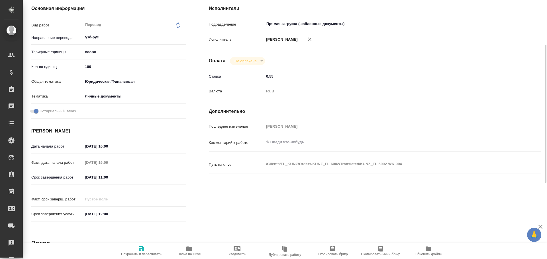
scroll to position [0, 0]
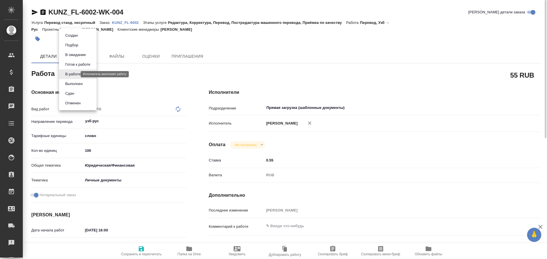
click at [68, 74] on body "🙏 .cls-1 fill:#fff; AWATERA [PERSON_NAME] Спецификации Заказы 0 Чаты Todo Проек…" at bounding box center [273, 129] width 547 height 259
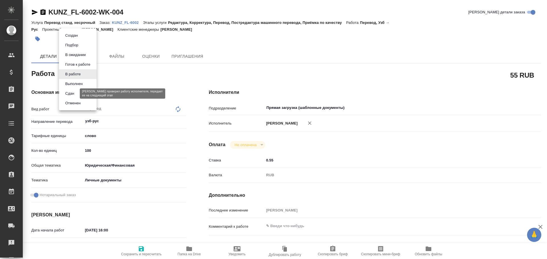
click at [66, 93] on button "Сдан" at bounding box center [70, 94] width 12 height 6
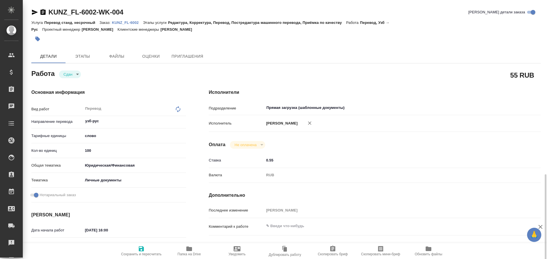
scroll to position [142, 0]
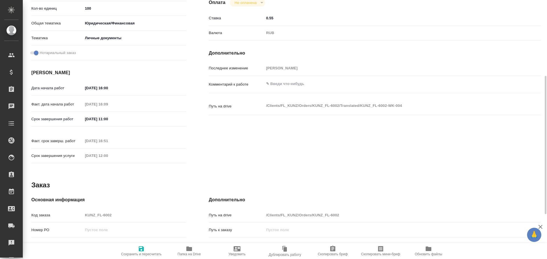
type textarea "x"
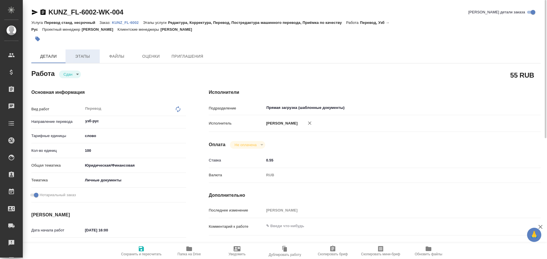
click at [86, 56] on span "Этапы" at bounding box center [82, 56] width 27 height 7
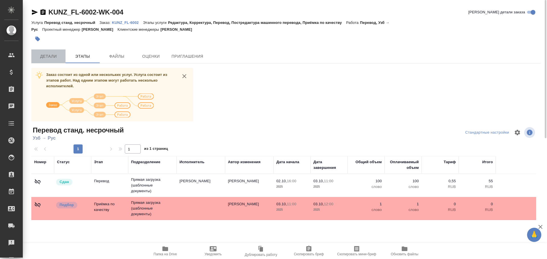
click at [63, 58] on button "Детали" at bounding box center [48, 57] width 34 height 14
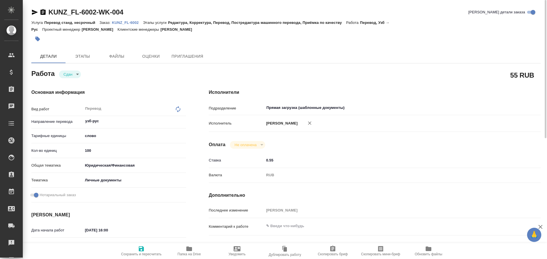
type textarea "x"
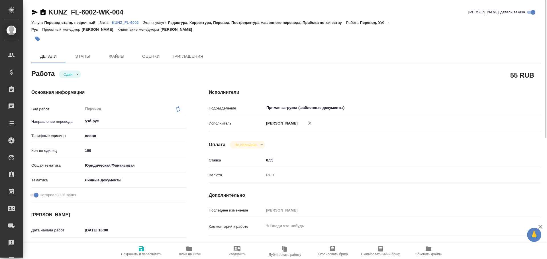
type textarea "x"
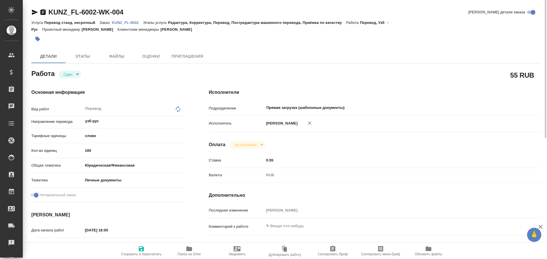
type textarea "x"
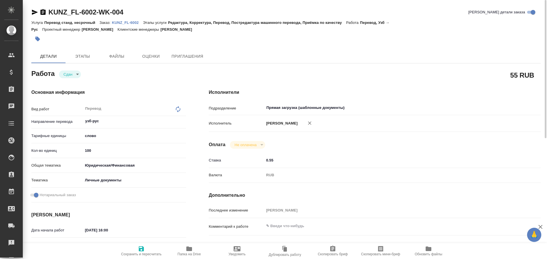
type textarea "x"
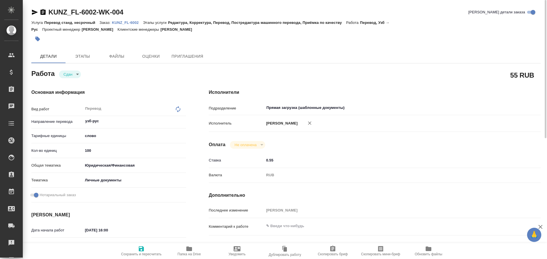
type textarea "x"
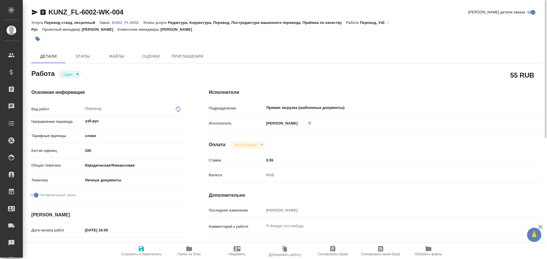
type textarea "x"
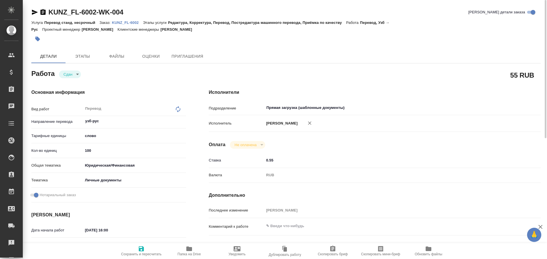
type textarea "x"
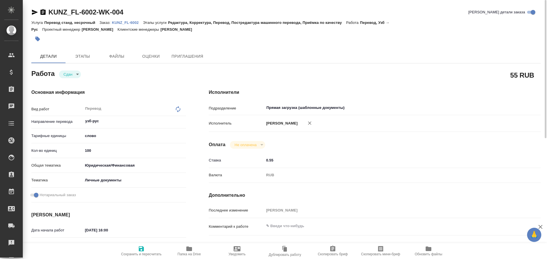
type textarea "x"
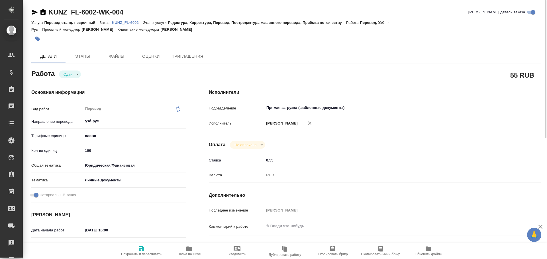
type textarea "x"
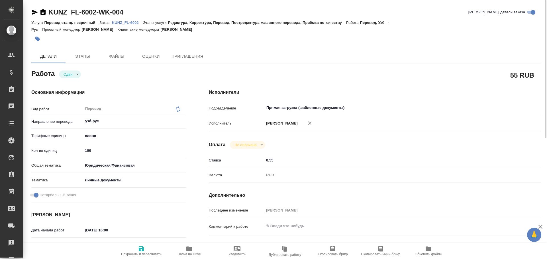
type textarea "x"
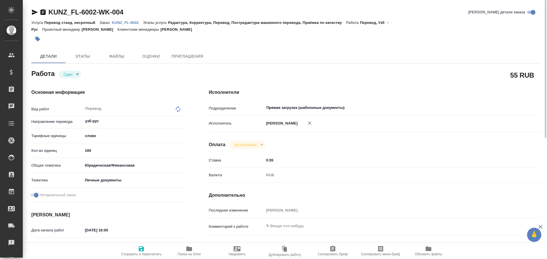
type textarea "x"
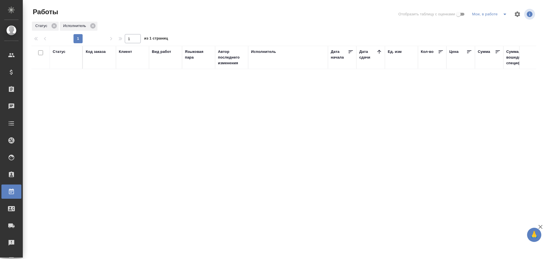
click at [505, 13] on icon "split button" at bounding box center [504, 14] width 7 height 7
click at [492, 24] on li "Стандартные настройки" at bounding box center [490, 25] width 55 height 9
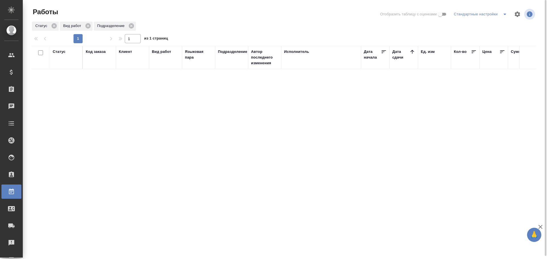
click at [504, 15] on icon "split button" at bounding box center [504, 14] width 3 height 1
click at [494, 23] on li "Мои, в работе" at bounding box center [481, 25] width 58 height 9
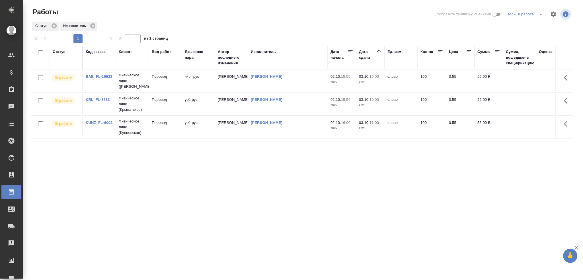
click at [541, 17] on icon "split button" at bounding box center [541, 14] width 7 height 7
click at [527, 24] on li "Стандартные настройки" at bounding box center [527, 25] width 55 height 9
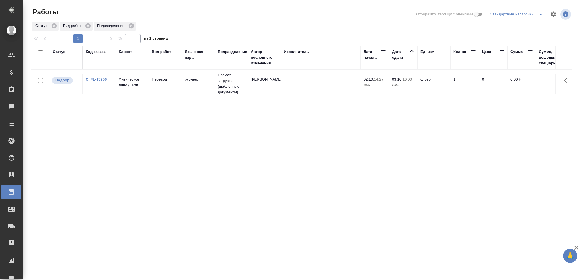
click at [167, 97] on tr "Подбор C_FL-15956 Физическое лицо (Сити) Перевод рус-англ Прямая загрузка (шабл…" at bounding box center [542, 83] width 1022 height 29
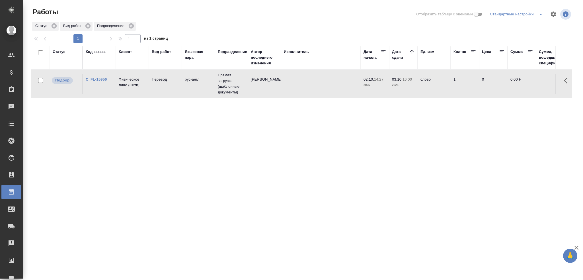
click at [167, 97] on tr "Подбор C_FL-15956 Физическое лицо (Сити) Перевод рус-англ Прямая загрузка (шабл…" at bounding box center [542, 83] width 1022 height 29
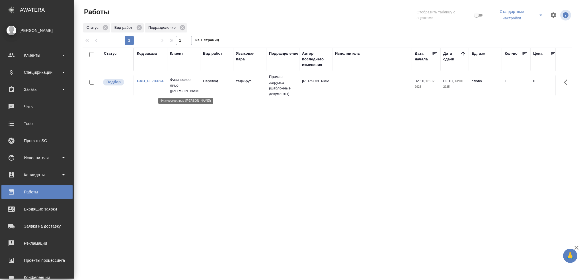
click at [190, 90] on p "Физическое лицо (Бабушкинская)" at bounding box center [183, 85] width 27 height 17
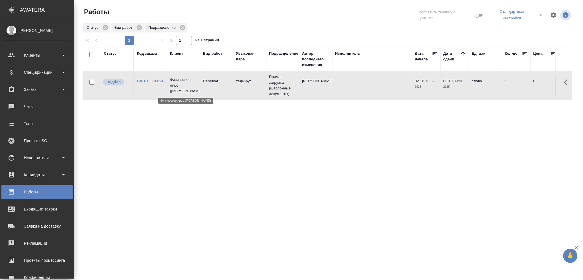
click at [190, 90] on p "Физическое лицо (Бабушкинская)" at bounding box center [183, 85] width 27 height 17
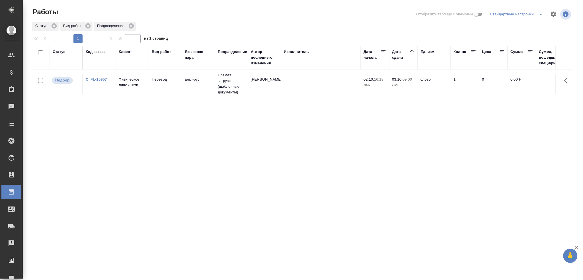
click at [198, 83] on td "англ-рус" at bounding box center [198, 84] width 33 height 20
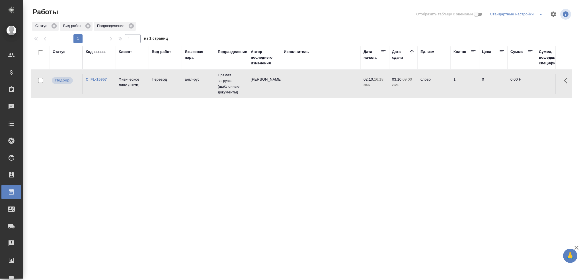
click at [198, 83] on td "англ-рус" at bounding box center [198, 84] width 33 height 20
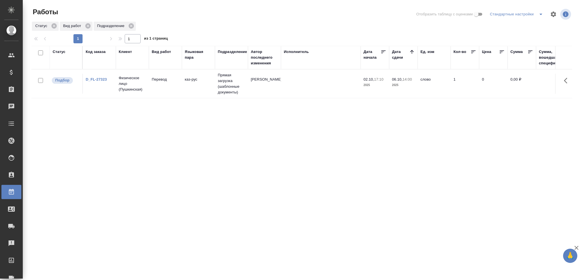
click at [284, 86] on td at bounding box center [321, 84] width 80 height 20
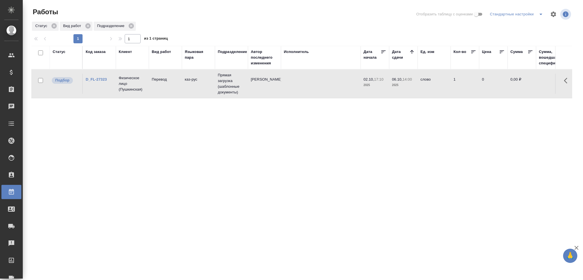
click at [284, 86] on td at bounding box center [321, 84] width 80 height 20
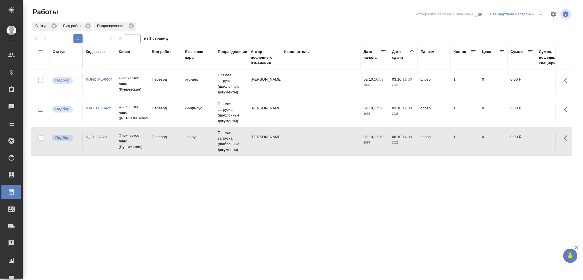
click at [152, 83] on td "Перевод" at bounding box center [165, 84] width 33 height 20
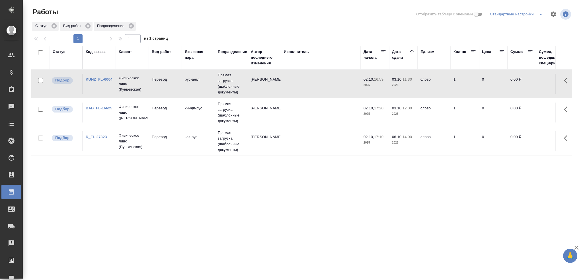
click at [152, 83] on td "Перевод" at bounding box center [165, 84] width 33 height 20
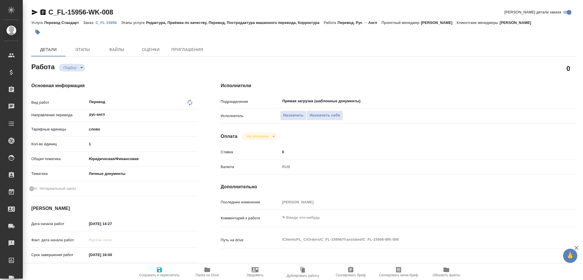
type textarea "x"
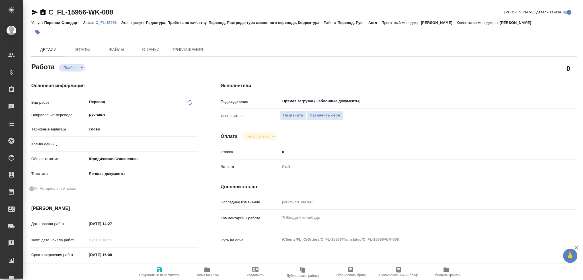
type textarea "x"
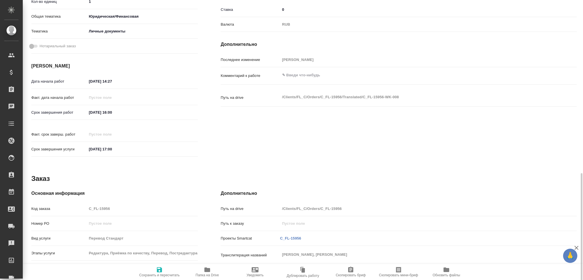
scroll to position [199, 0]
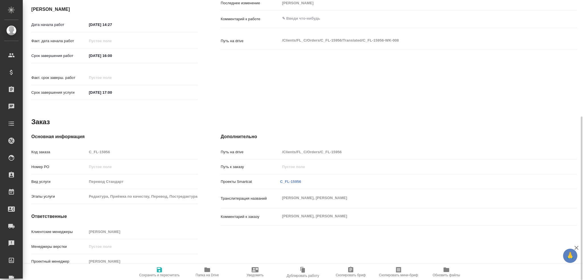
type textarea "x"
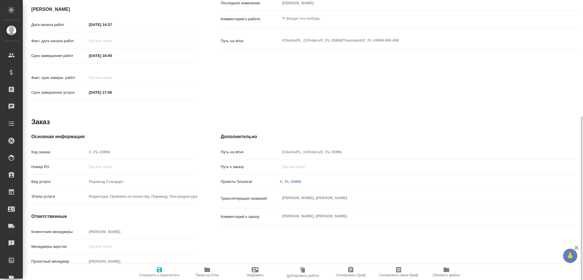
type textarea "x"
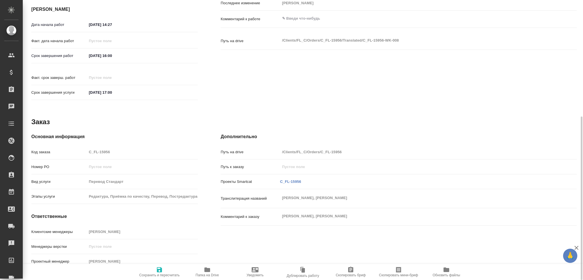
type textarea "x"
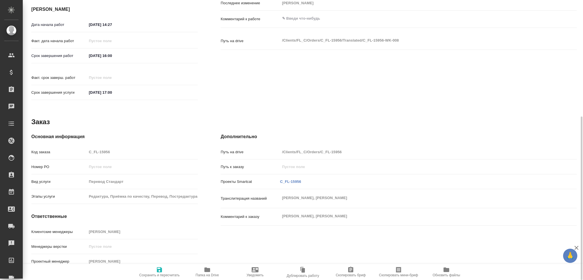
click at [201, 270] on span "Папка на Drive" at bounding box center [207, 271] width 41 height 11
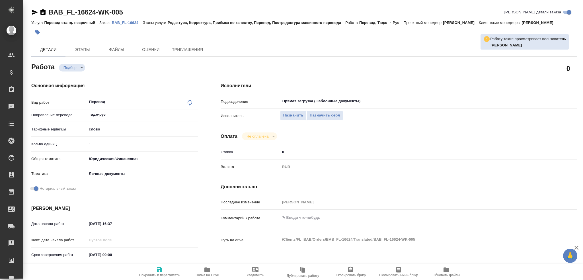
type textarea "x"
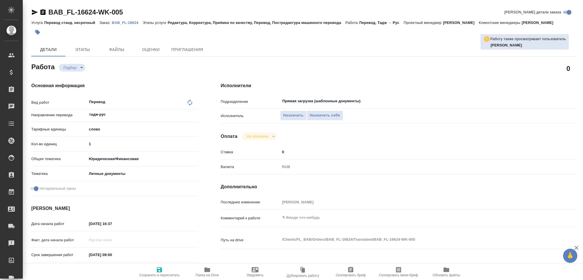
type textarea "x"
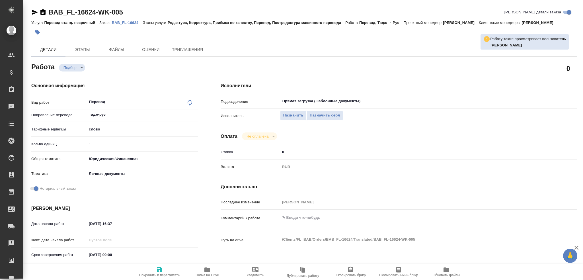
type textarea "x"
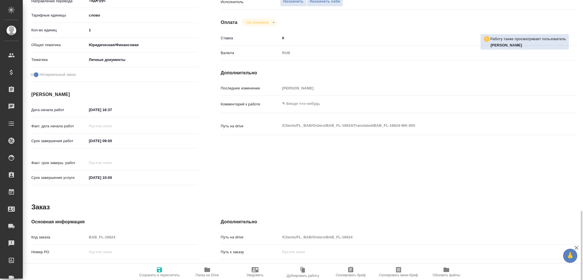
scroll to position [206, 0]
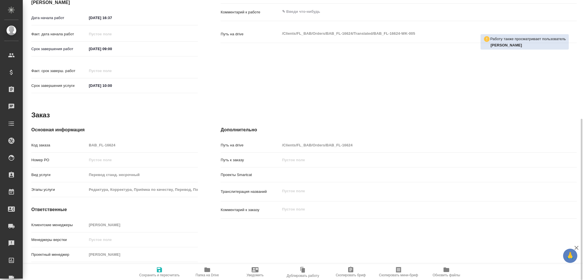
type textarea "x"
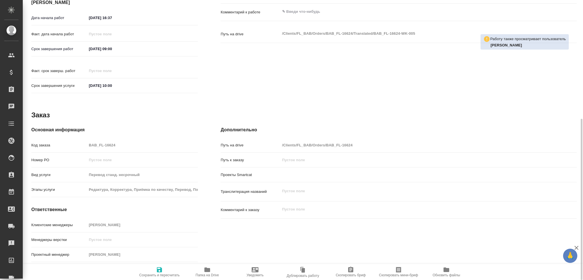
type textarea "x"
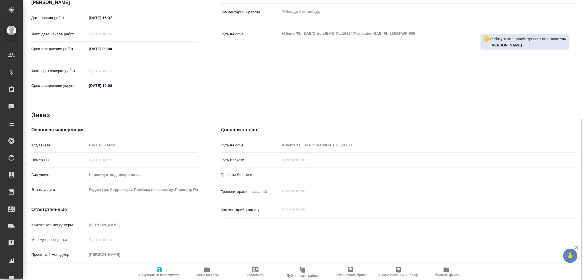
type textarea "x"
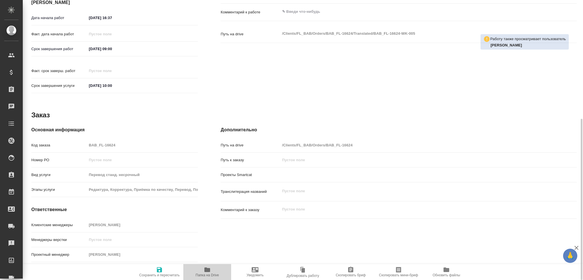
click at [203, 271] on span "Папка на Drive" at bounding box center [207, 271] width 41 height 11
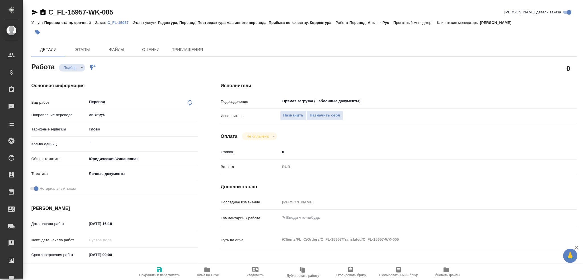
type textarea "x"
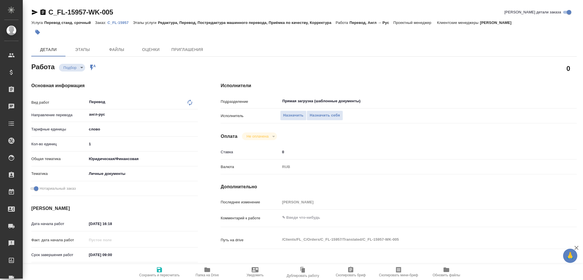
type textarea "x"
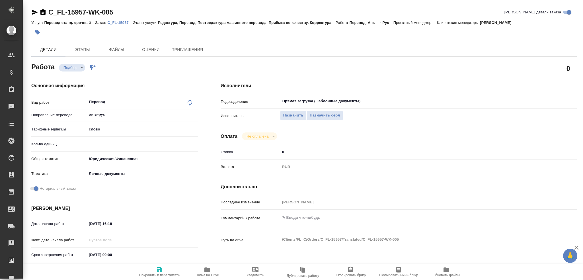
type textarea "x"
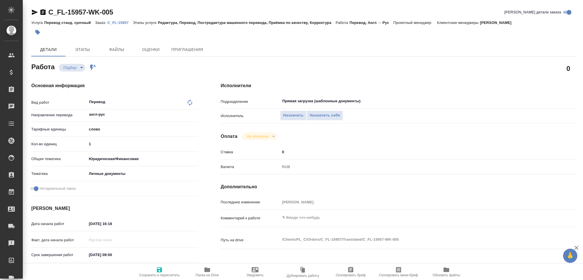
scroll to position [199, 0]
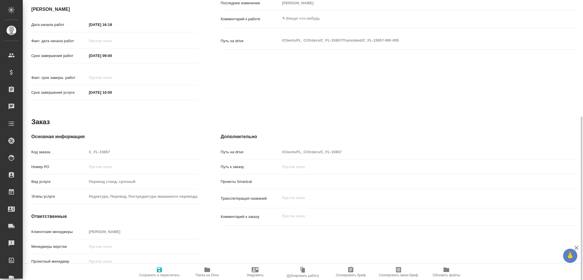
type textarea "x"
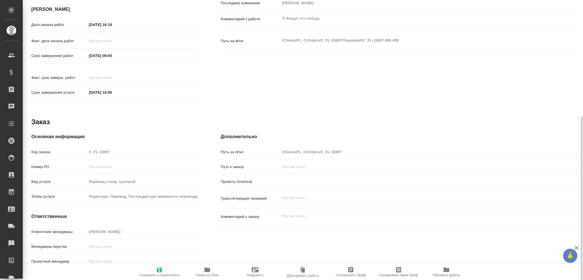
type textarea "x"
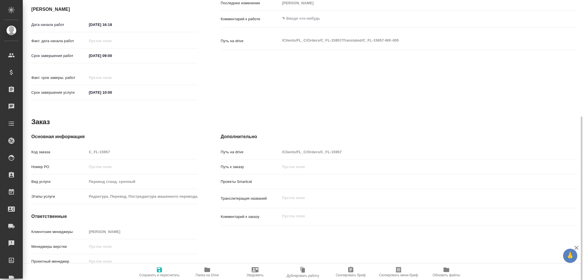
click at [204, 266] on icon "button" at bounding box center [207, 269] width 7 height 7
type textarea "x"
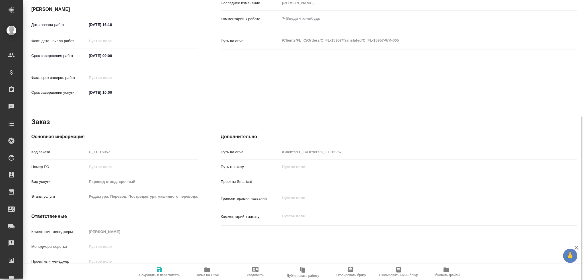
type textarea "x"
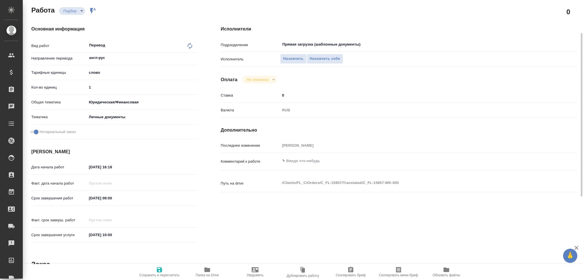
scroll to position [28, 0]
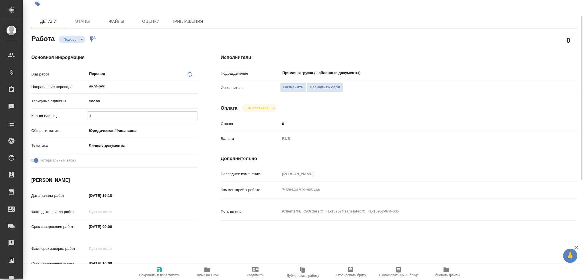
drag, startPoint x: 96, startPoint y: 117, endPoint x: 73, endPoint y: 116, distance: 23.1
click at [73, 116] on div "Кол-во единиц 1" at bounding box center [114, 116] width 167 height 10
type textarea "x"
type input "7"
type textarea "x"
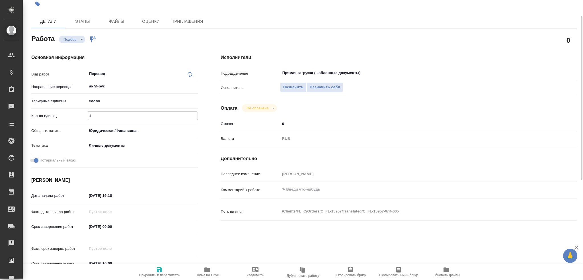
type textarea "x"
type input "75"
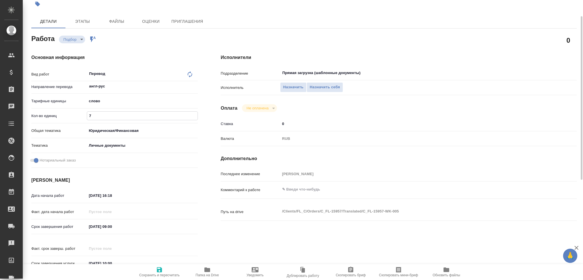
type textarea "x"
type input "75"
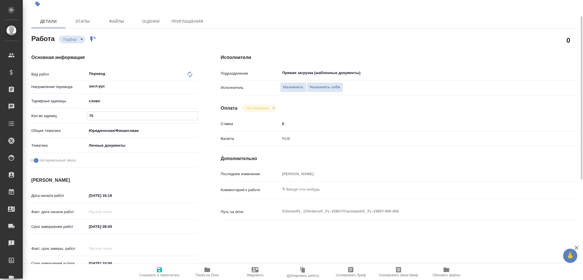
click at [157, 270] on icon "button" at bounding box center [159, 269] width 5 height 5
type textarea "x"
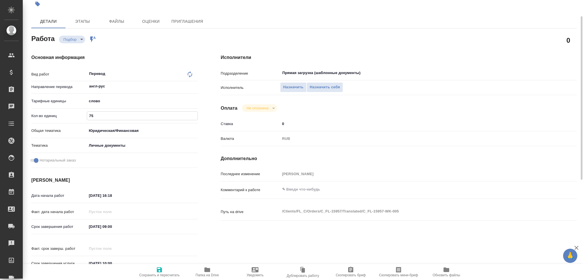
type textarea "x"
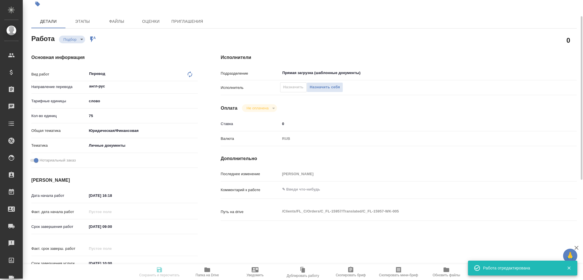
type textarea "x"
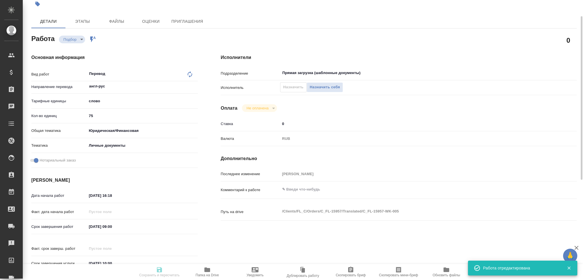
type input "recruiting"
type textarea "Перевод"
type textarea "x"
type input "англ-рус"
type input "5a8b1489cc6b4906c91bfd90"
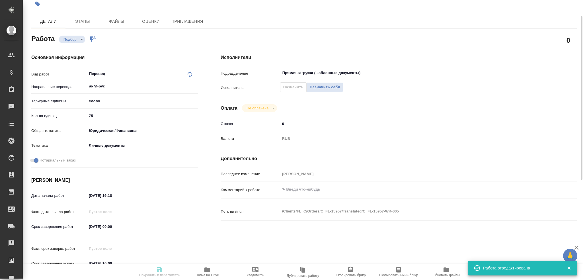
type input "75"
type input "yr-fn"
type input "5a8b8b956a9677013d343cfe"
checkbox input "true"
type input "02.10.2025 16:18"
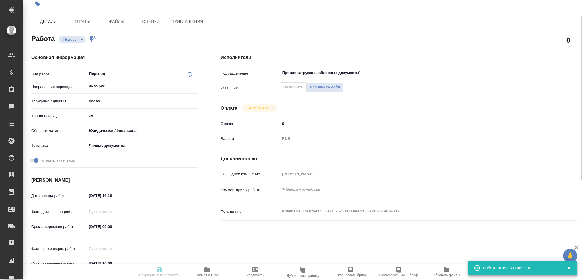
type input "03.10.2025 09:00"
type input "03.10.2025 10:00"
type input "Прямая загрузка (шаблонные документы)"
type input "notPayed"
type input "0"
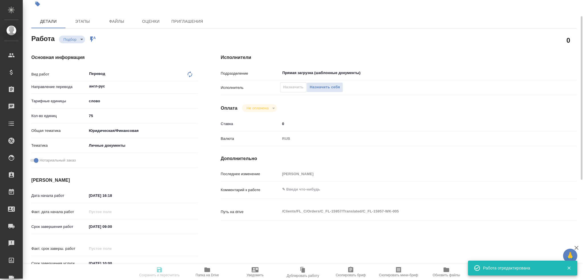
type input "RUB"
type input "Гусев Александр"
type textarea "x"
type textarea "/Clients/FL_C/Orders/C_FL-15957/Translated/C_FL-15957-WK-005"
type textarea "x"
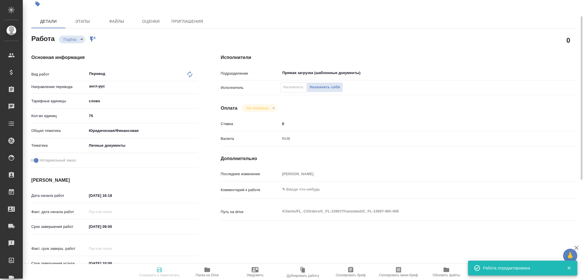
type input "C_FL-15957"
type input "Перевод станд. срочный"
type input "Редактура, Перевод, Постредактура машинного перевода, Приёмка по качеству, Корр…"
type input "Зайцева Светлана"
type input "/Clients/FL_C/Orders/C_FL-15957"
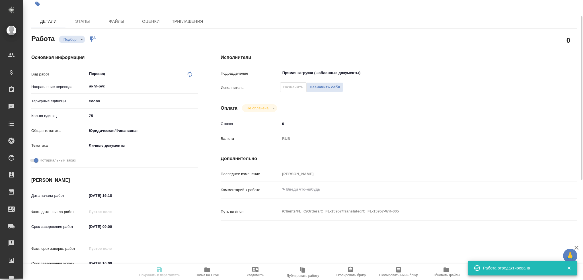
type textarea "x"
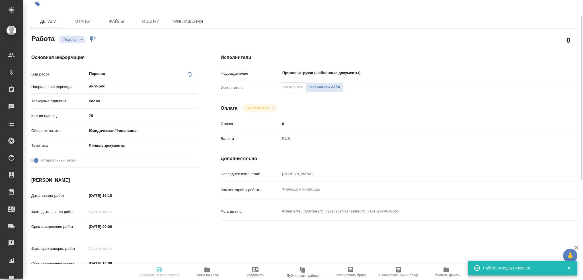
type textarea "x"
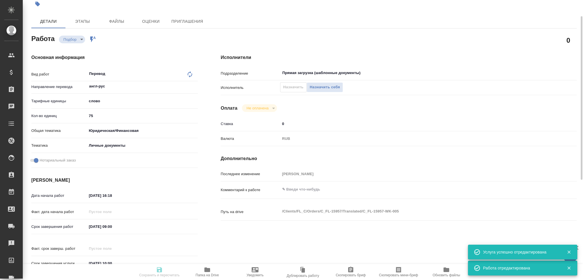
type textarea "x"
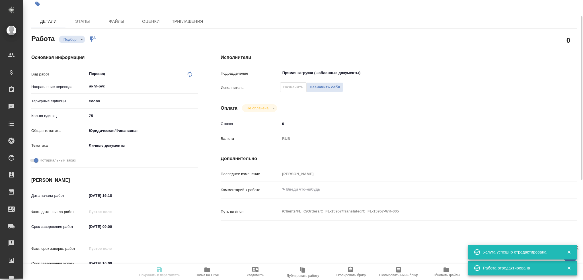
type textarea "x"
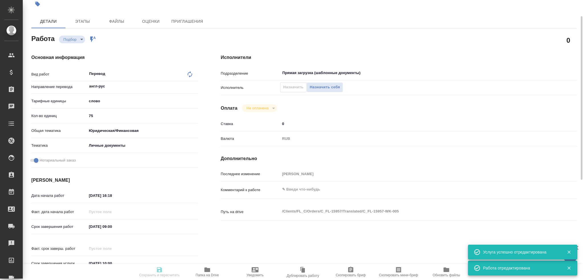
type textarea "x"
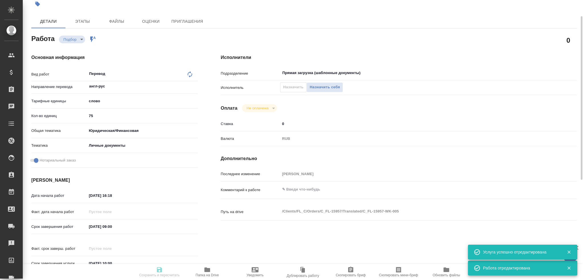
type textarea "x"
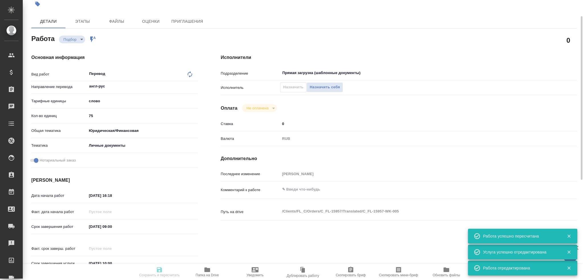
type input "recruiting"
type textarea "Перевод"
type textarea "x"
type input "англ-рус"
type input "5a8b1489cc6b4906c91bfd90"
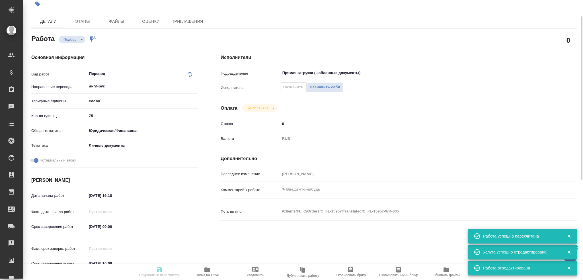
type input "75"
type input "yr-fn"
type input "5a8b8b956a9677013d343cfe"
checkbox input "true"
type input "02.10.2025 16:18"
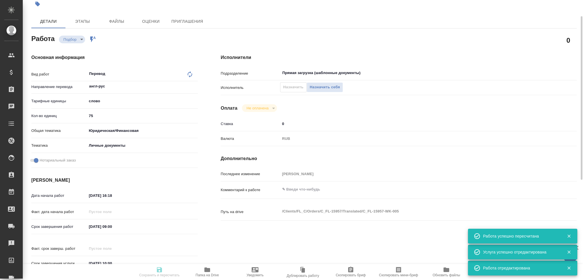
type input "03.10.2025 09:00"
type input "03.10.2025 10:00"
type input "Прямая загрузка (шаблонные документы)"
type input "notPayed"
type input "0"
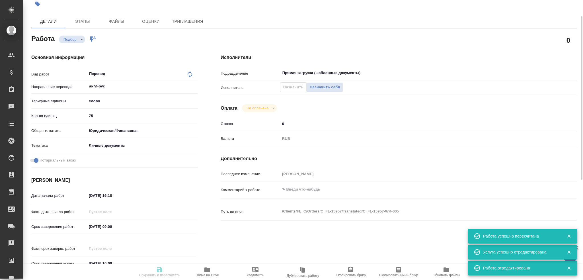
type input "RUB"
type input "Гусев Александр"
type textarea "x"
type textarea "/Clients/FL_C/Orders/C_FL-15957/Translated/C_FL-15957-WK-005"
type textarea "x"
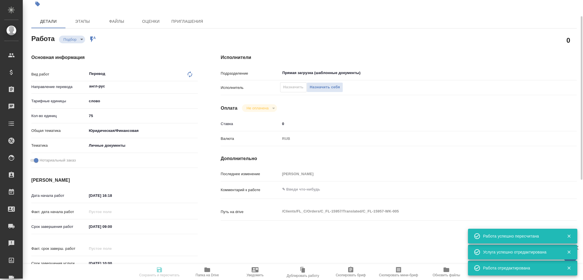
type input "C_FL-15957"
type input "Перевод станд. срочный"
type input "Редактура, Перевод, Постредактура машинного перевода, Приёмка по качеству, Корр…"
type input "Зайцева Светлана"
type input "/Clients/FL_C/Orders/C_FL-15957"
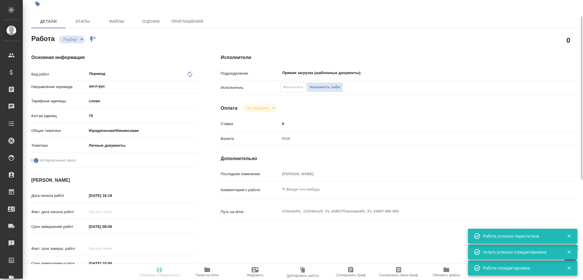
type textarea "x"
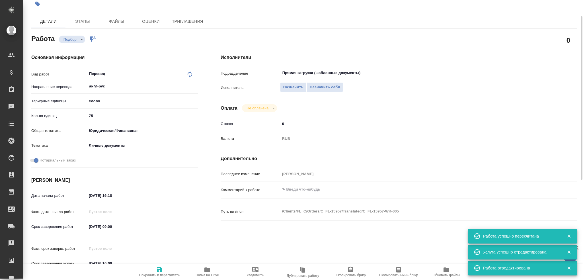
type textarea "x"
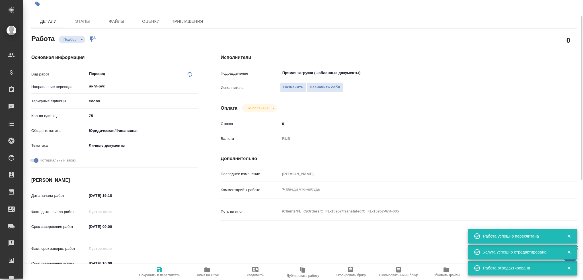
type textarea "x"
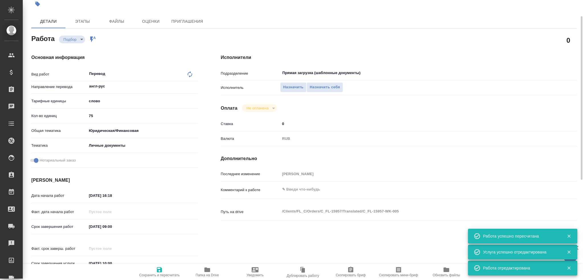
type textarea "x"
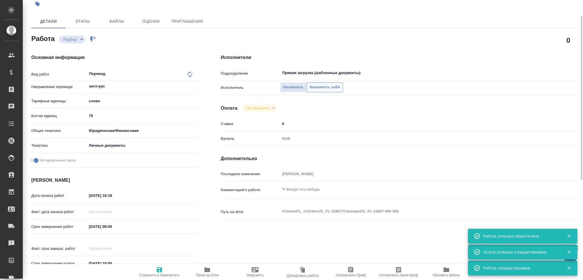
type textarea "x"
click at [326, 89] on span "Назначить себя" at bounding box center [325, 87] width 30 height 7
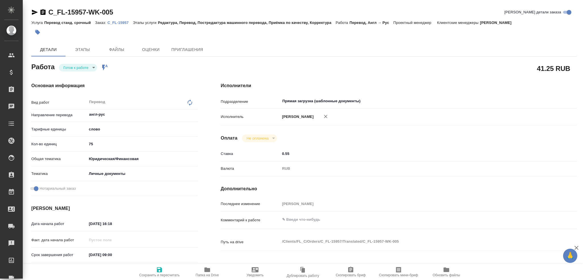
type textarea "x"
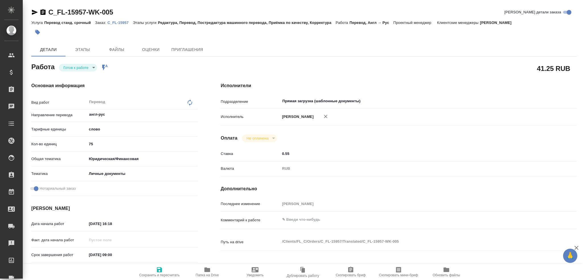
type textarea "x"
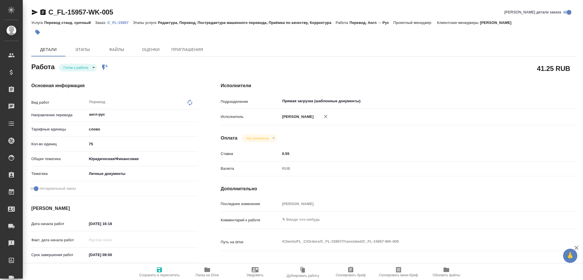
type textarea "x"
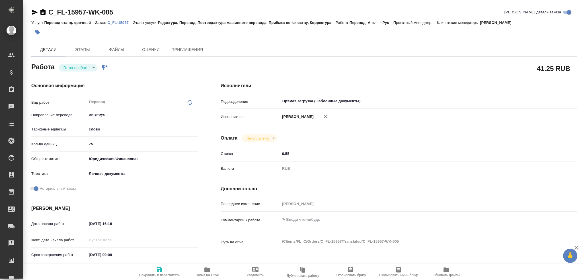
click at [75, 67] on body "🙏 .cls-1 fill:#fff; AWATERA Gusev Alexandr Клиенты Спецификации Заказы Чаты Tod…" at bounding box center [291, 140] width 583 height 280
type textarea "x"
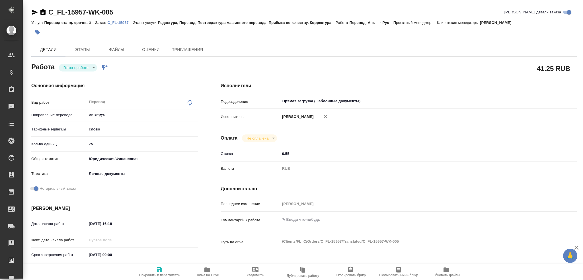
type textarea "x"
click at [71, 75] on button "В работе" at bounding box center [73, 77] width 19 height 6
type textarea "x"
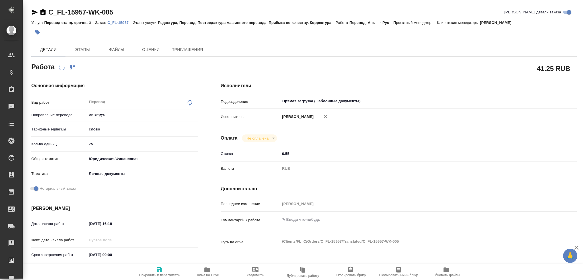
type textarea "x"
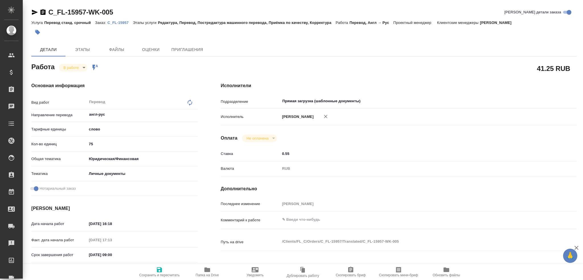
type textarea "x"
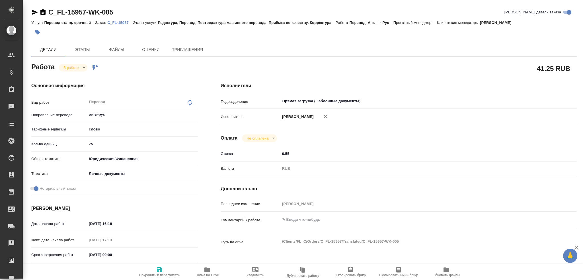
type textarea "x"
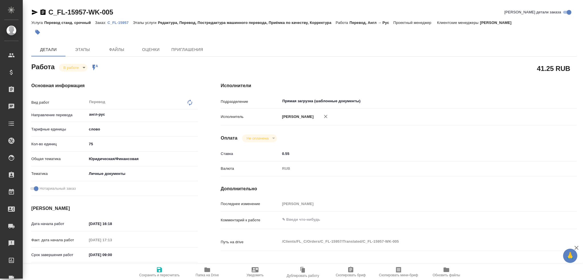
type textarea "x"
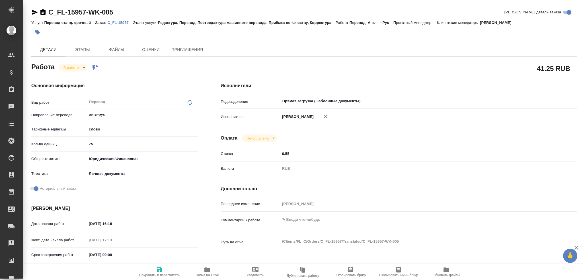
type textarea "x"
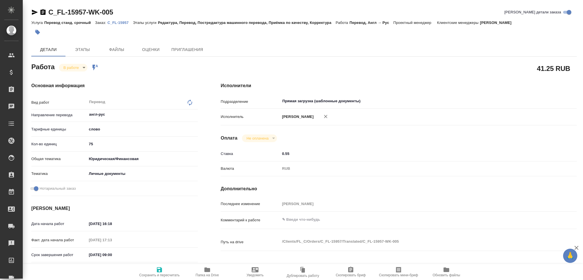
type textarea "x"
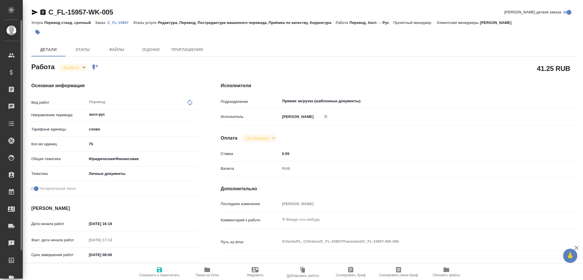
type textarea "x"
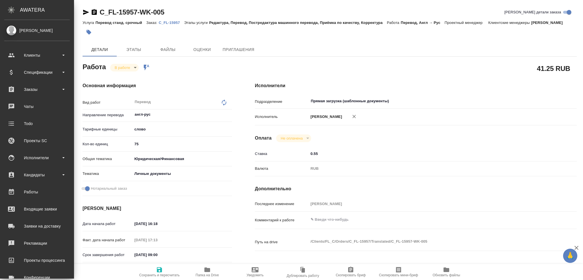
type textarea "x"
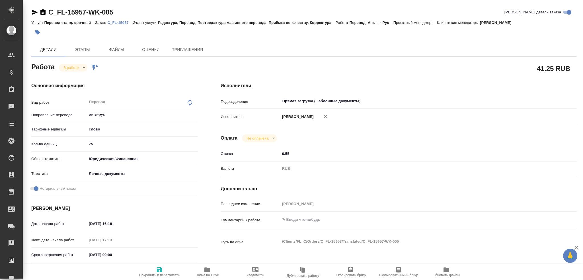
type textarea "x"
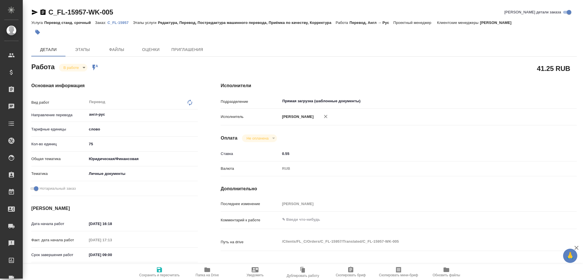
type textarea "x"
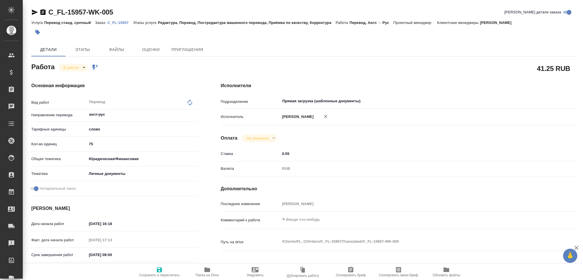
type textarea "x"
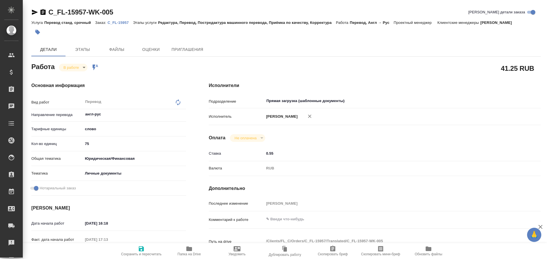
type textarea "x"
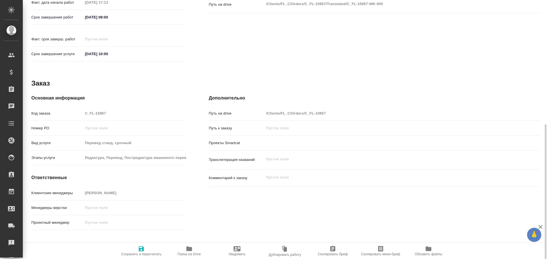
scroll to position [238, 0]
click at [189, 248] on icon "button" at bounding box center [189, 249] width 6 height 5
type textarea "x"
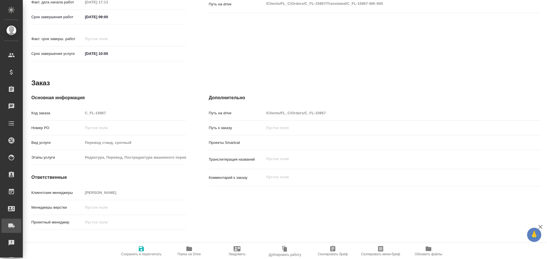
type textarea "x"
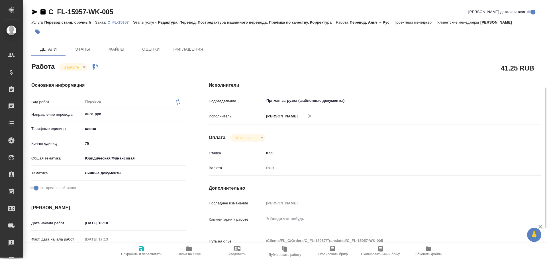
scroll to position [0, 0]
click at [76, 68] on body "🙏 .cls-1 fill:#fff; AWATERA Gusev Alexandr Клиенты Спецификации Заказы 0 Чаты T…" at bounding box center [273, 129] width 547 height 259
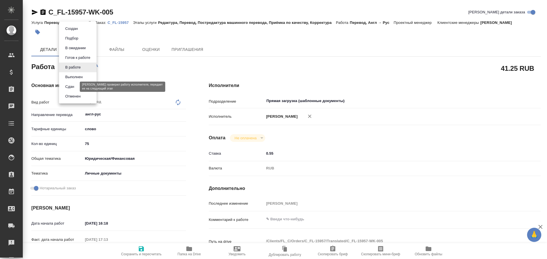
click at [73, 88] on button "Сдан" at bounding box center [70, 87] width 12 height 6
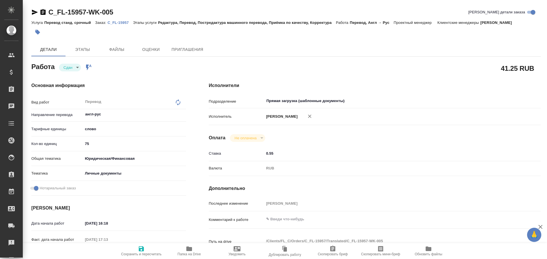
type textarea "x"
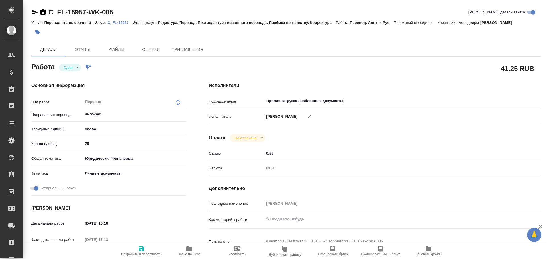
type textarea "x"
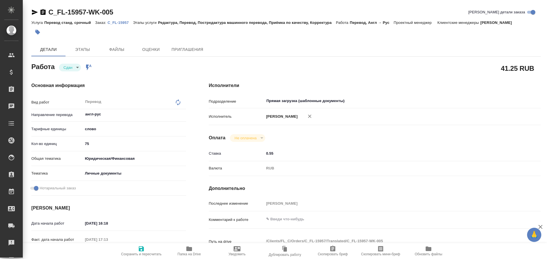
type textarea "x"
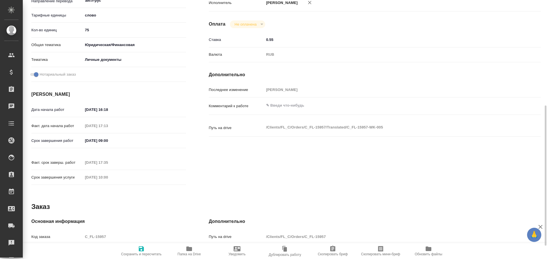
scroll to position [171, 0]
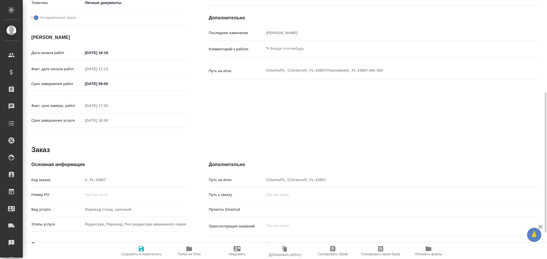
type textarea "x"
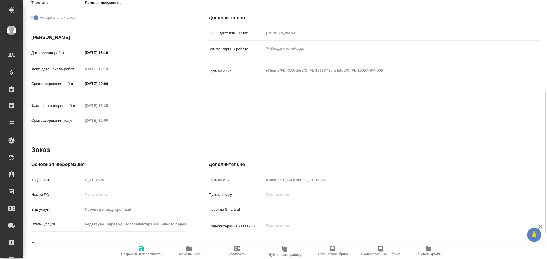
click at [66, 169] on div "Основная информация Код заказа C_FL-15957 Номер РО Вид услуги Перевод станд. ср…" at bounding box center [108, 230] width 155 height 138
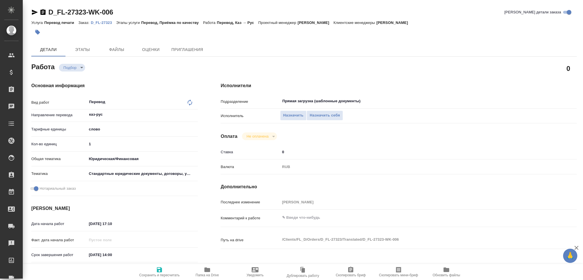
type textarea "x"
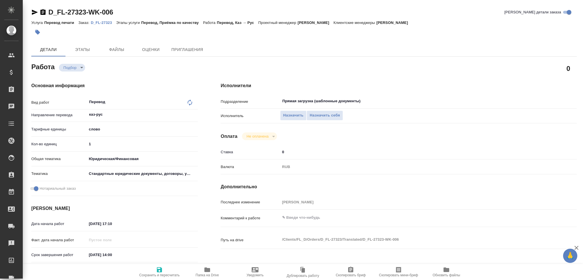
type textarea "x"
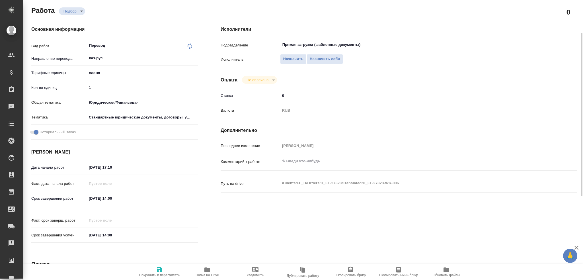
type textarea "x"
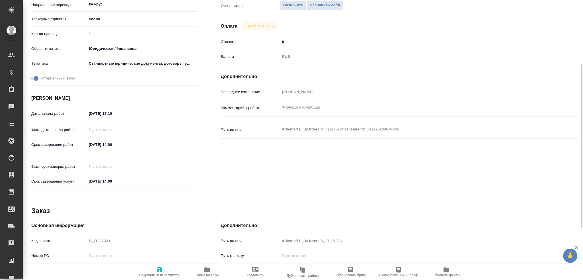
type textarea "x"
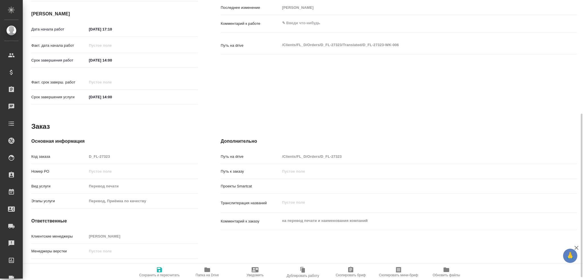
type textarea "x"
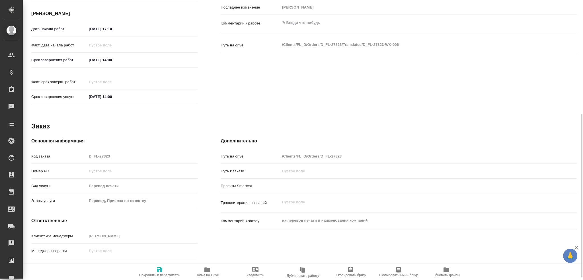
scroll to position [199, 0]
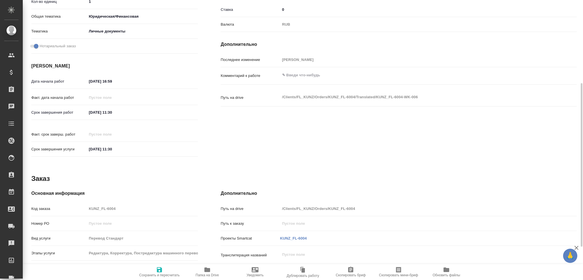
scroll to position [199, 0]
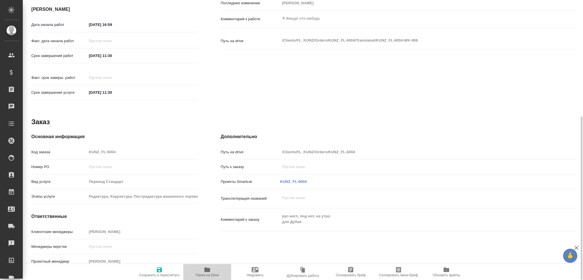
click at [196, 271] on span "Папка на Drive" at bounding box center [207, 271] width 41 height 11
